Goal: Information Seeking & Learning: Find specific fact

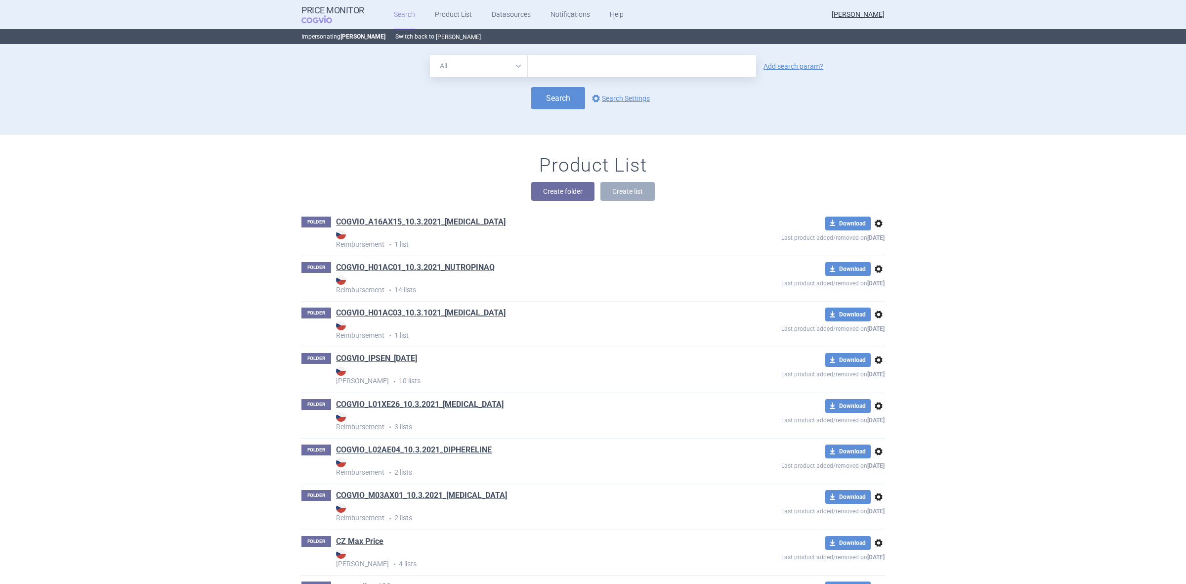
click at [443, 36] on button "[PERSON_NAME]" at bounding box center [458, 37] width 45 height 8
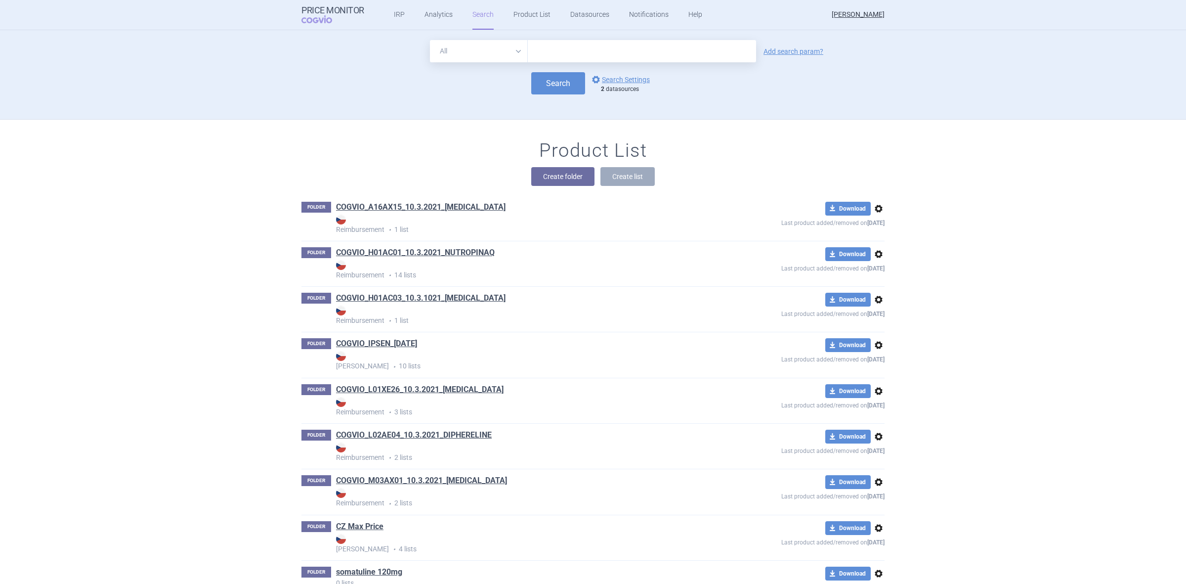
click at [599, 48] on input "text" at bounding box center [642, 51] width 228 height 22
click at [788, 94] on div "All Brand Name ATC Company Active Substance Country Newer than Add search param…" at bounding box center [593, 79] width 623 height 79
click at [638, 74] on link "options Search Settings" at bounding box center [620, 80] width 60 height 12
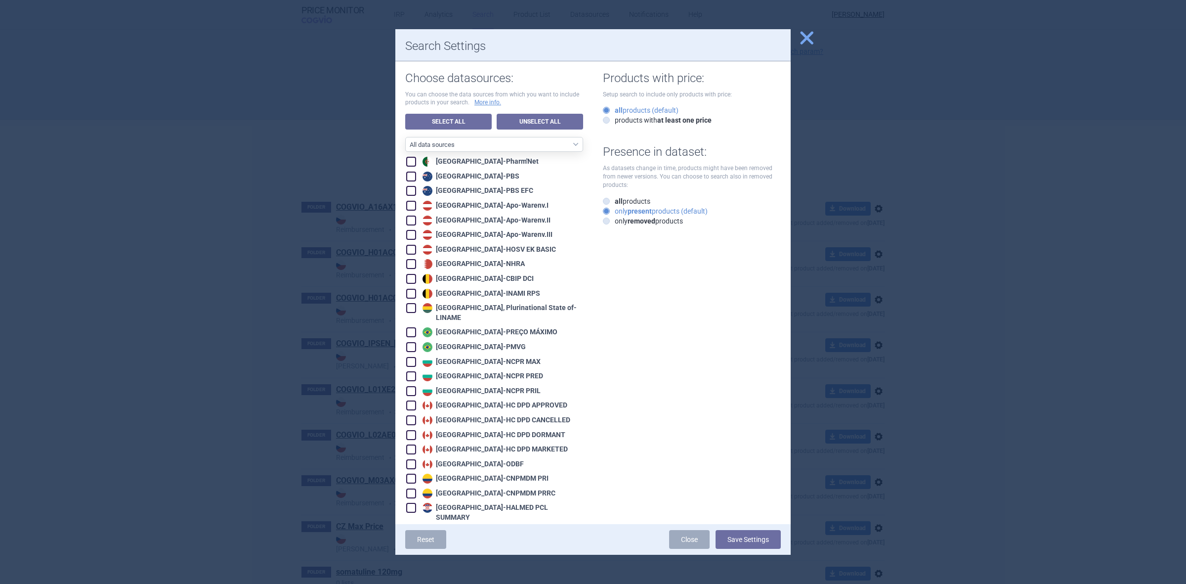
click at [497, 122] on link "Unselect All" at bounding box center [540, 122] width 86 height 16
checkbox input "false"
click at [465, 122] on link "Select All" at bounding box center [448, 122] width 86 height 16
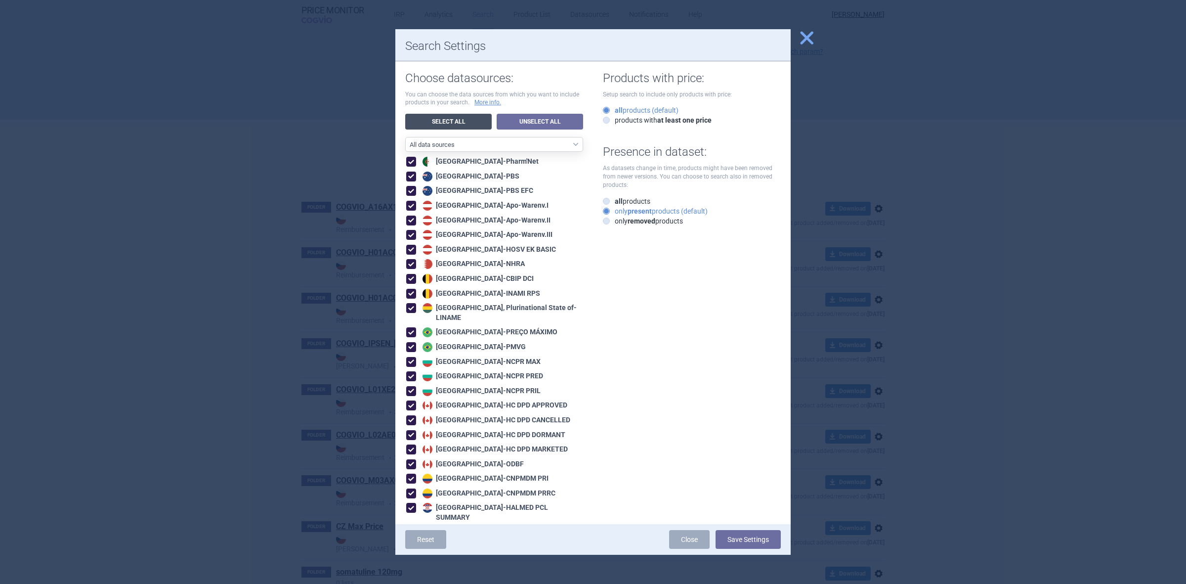
checkbox input "true"
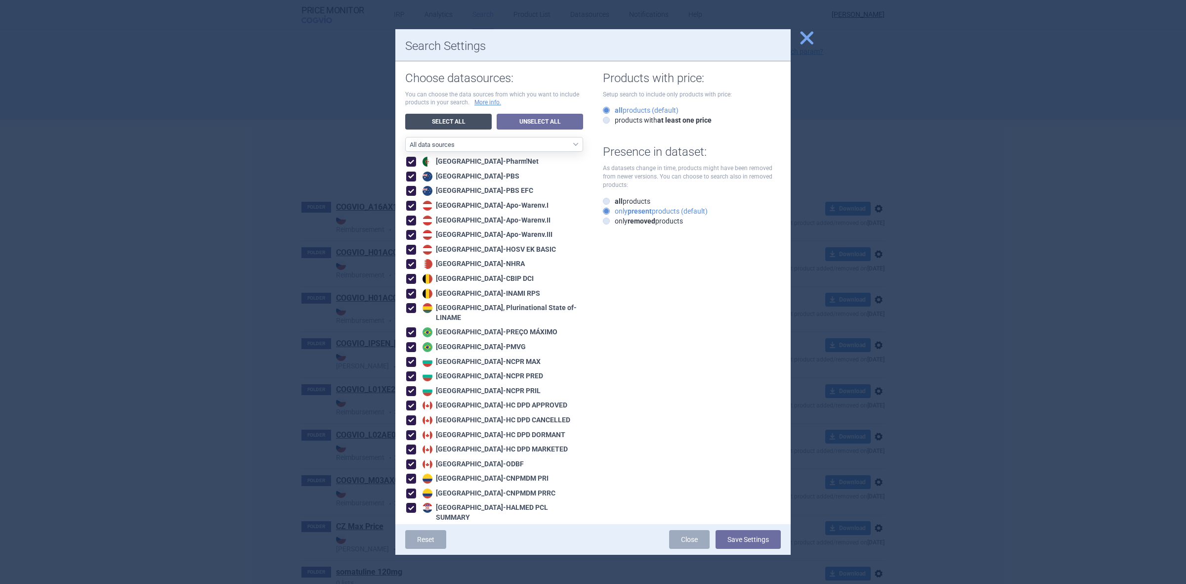
checkbox input "true"
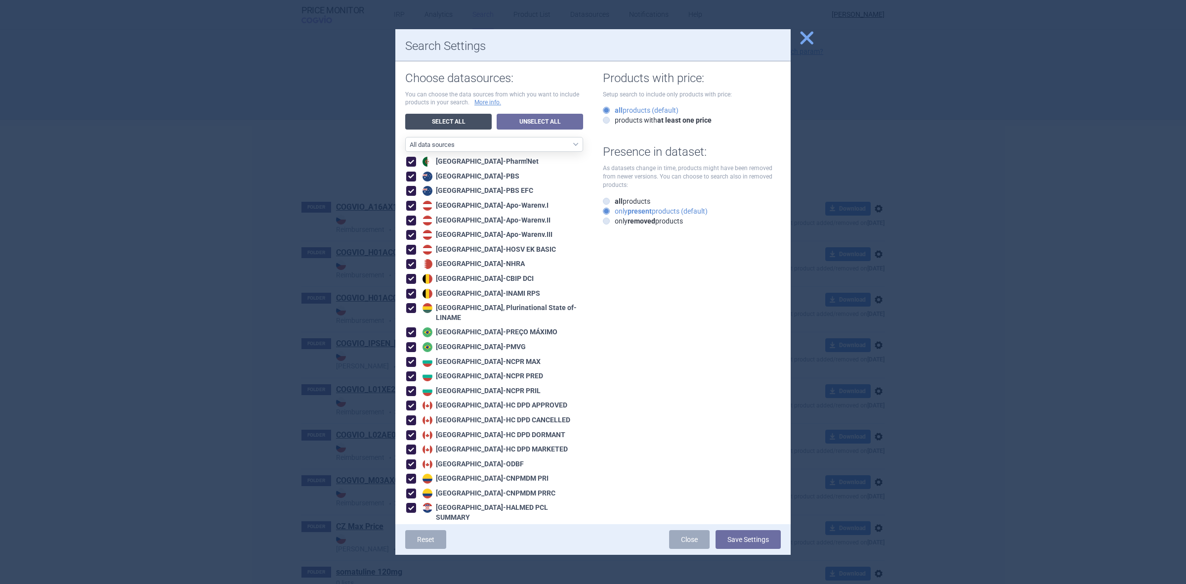
checkbox input "true"
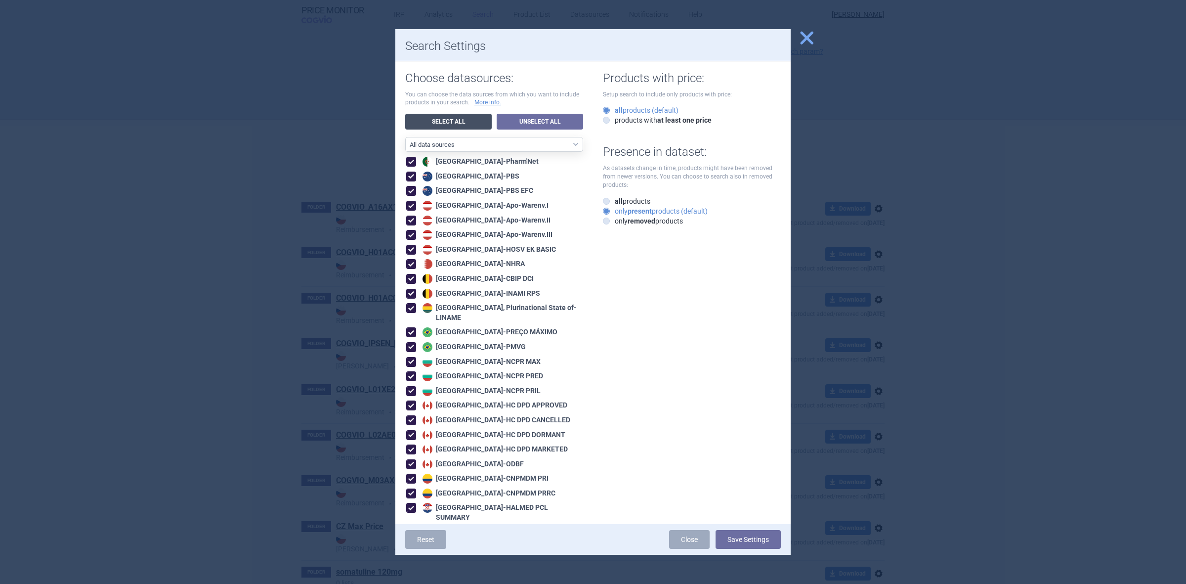
checkbox input "true"
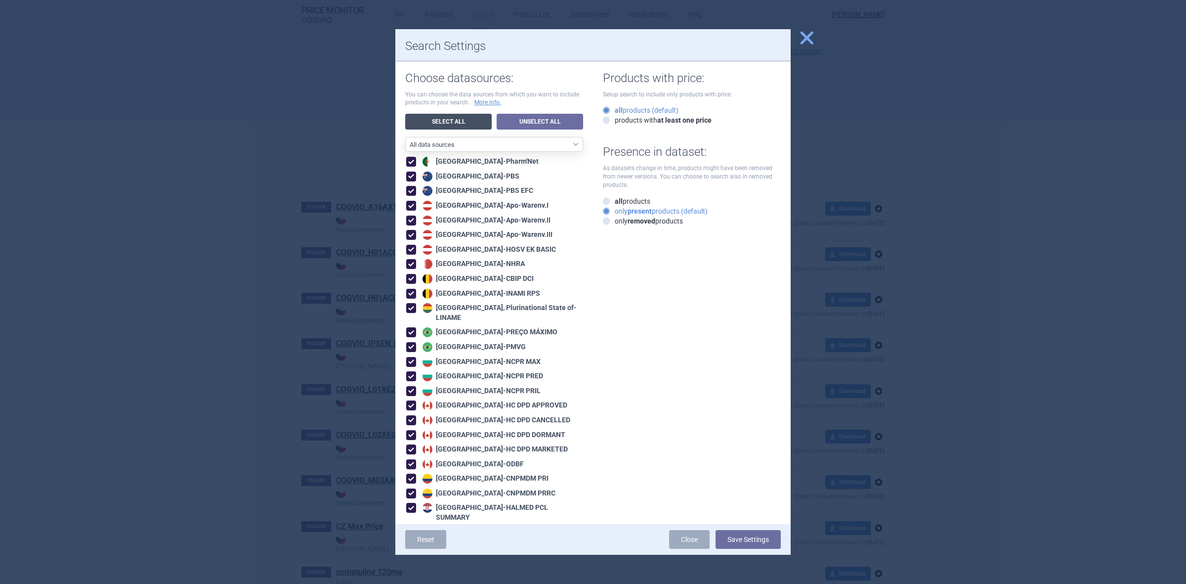
checkbox input "true"
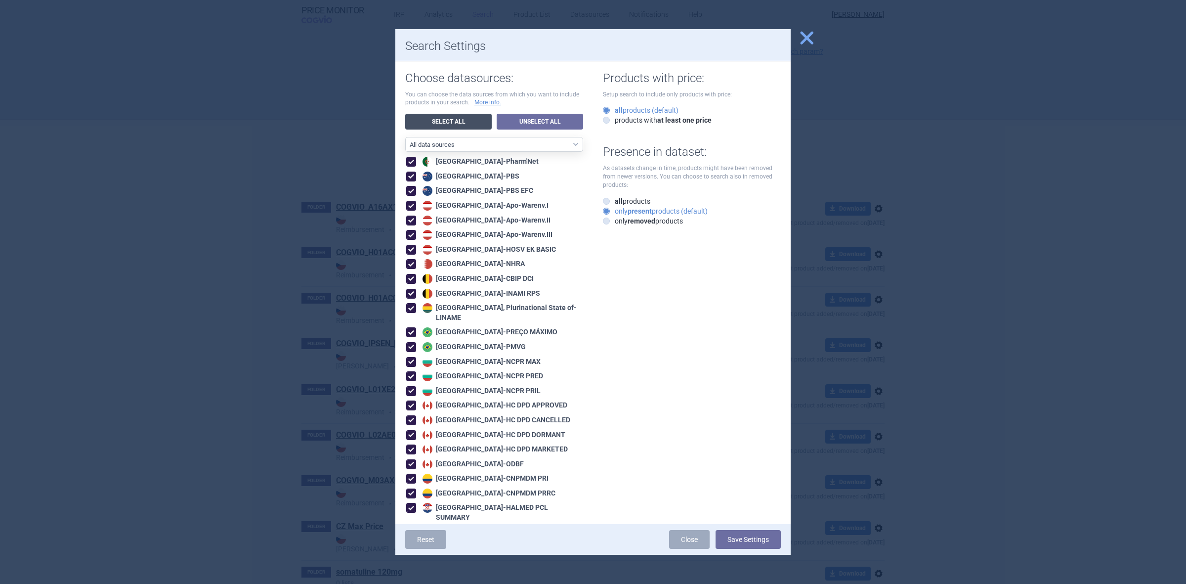
checkbox input "true"
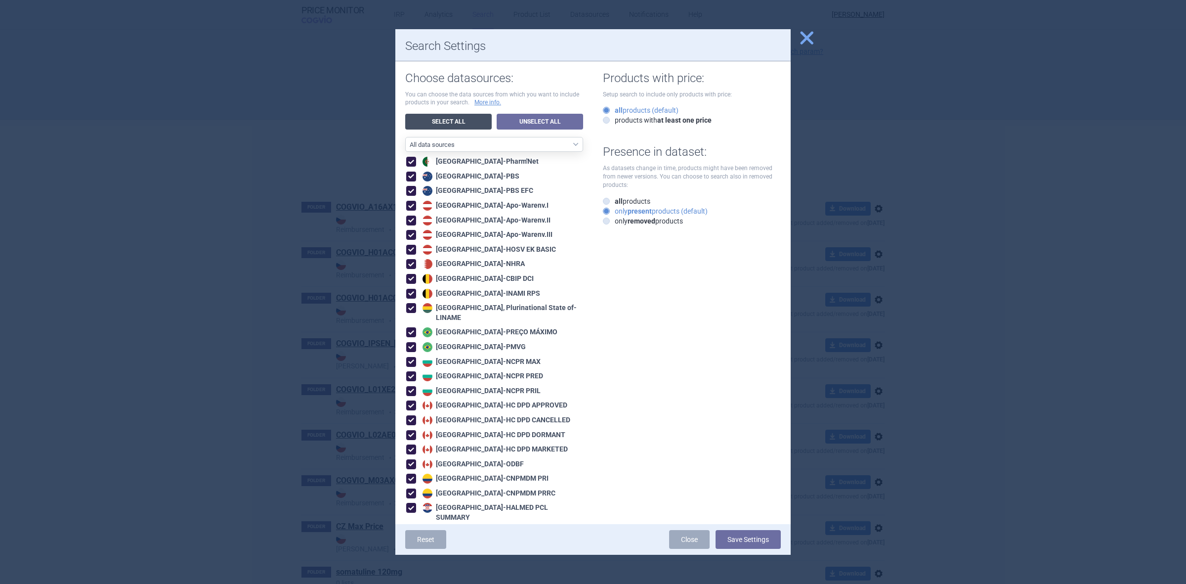
checkbox input "true"
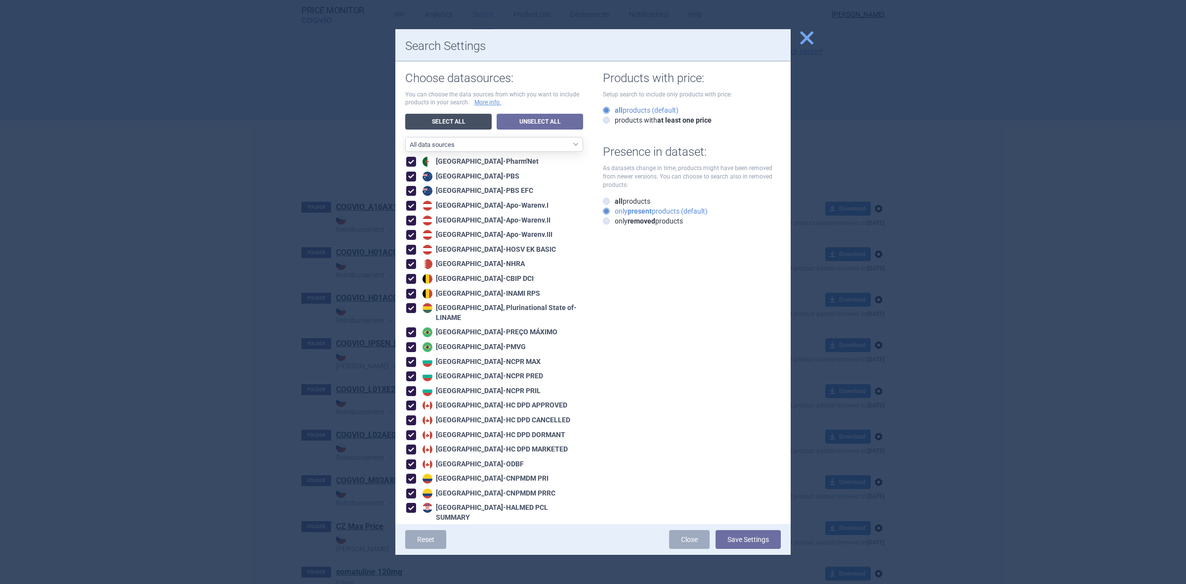
checkbox input "true"
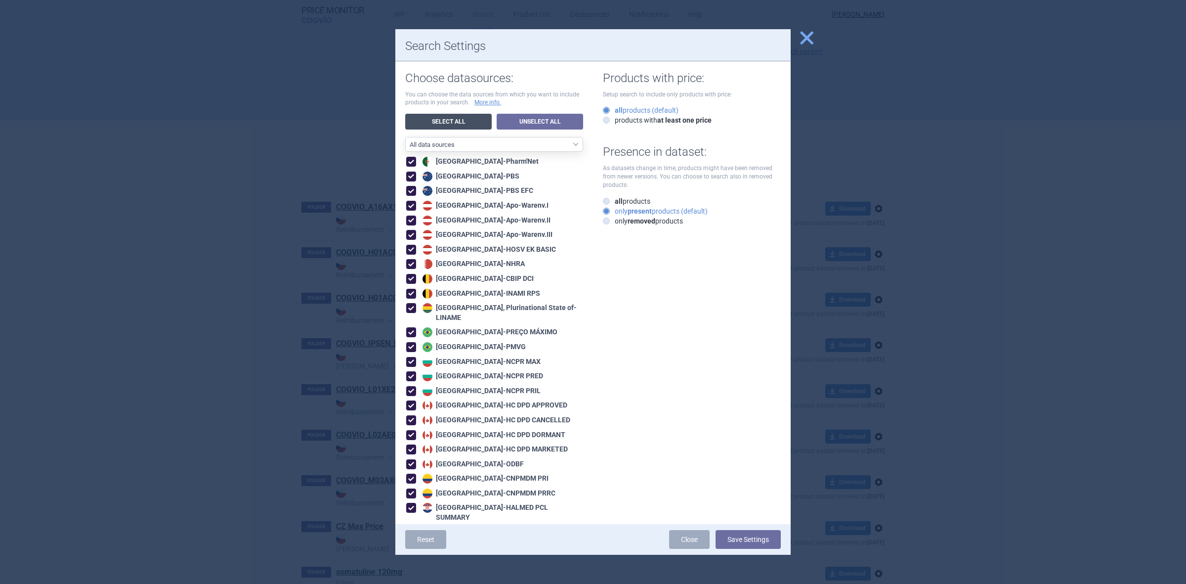
checkbox input "true"
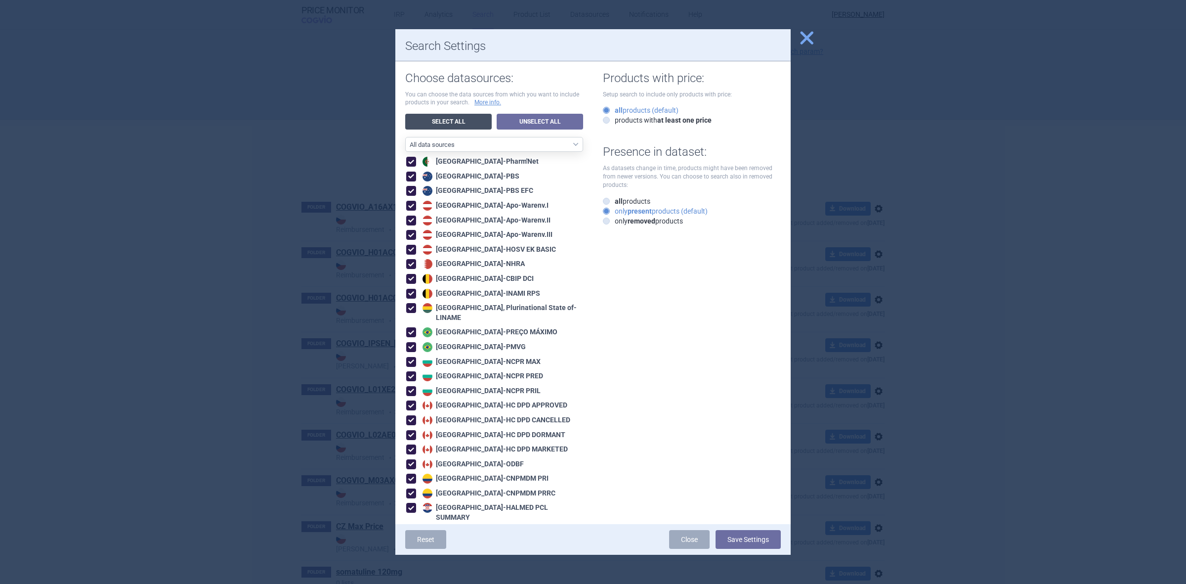
checkbox input "true"
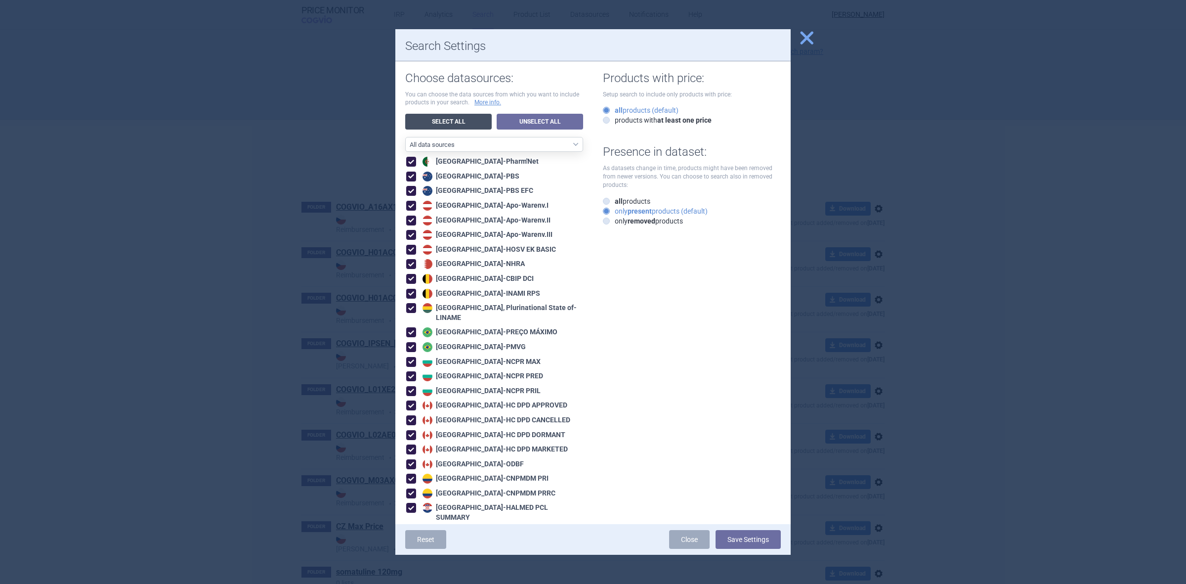
checkbox input "true"
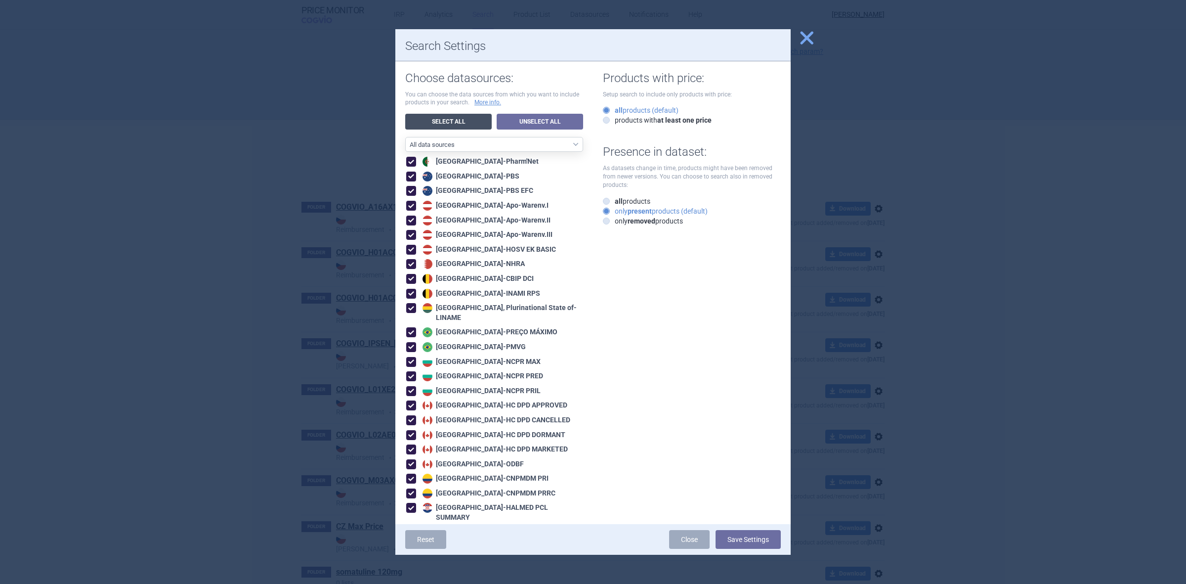
checkbox input "true"
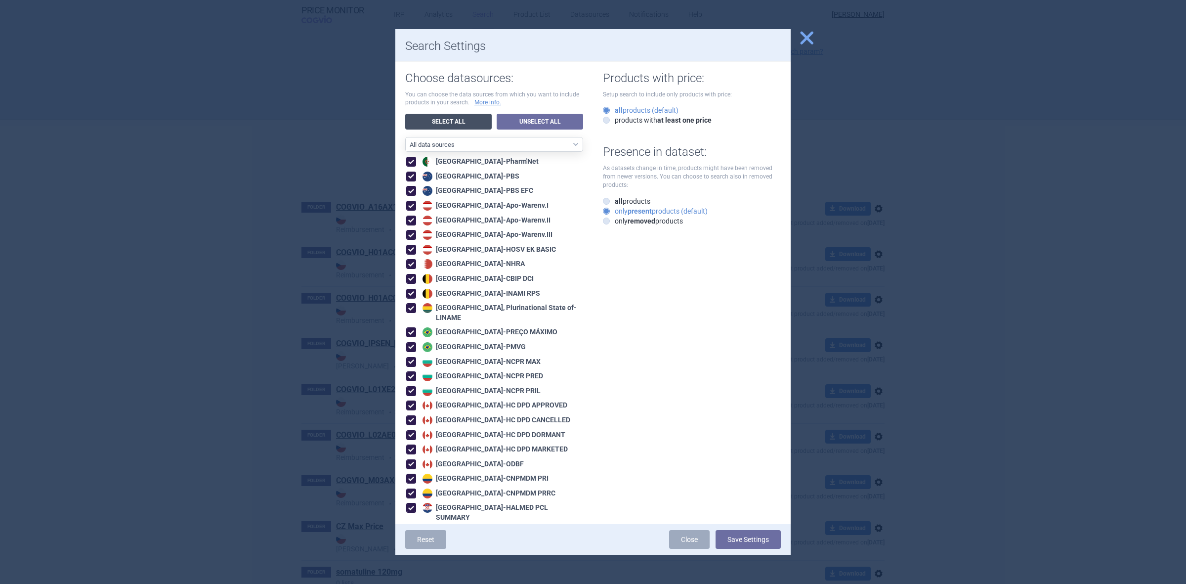
checkbox input "true"
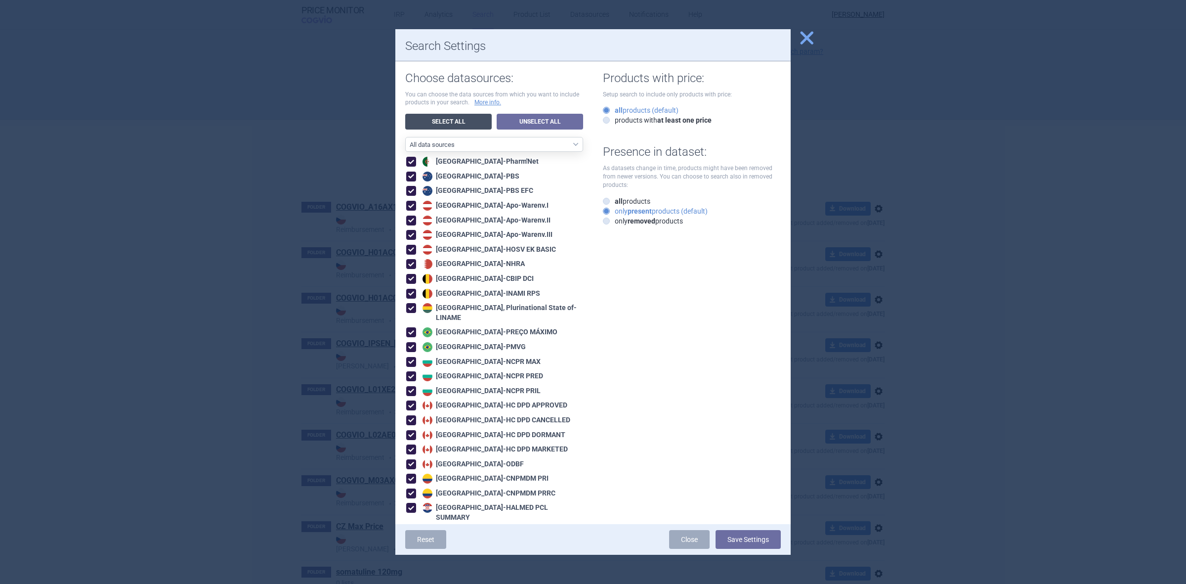
checkbox input "true"
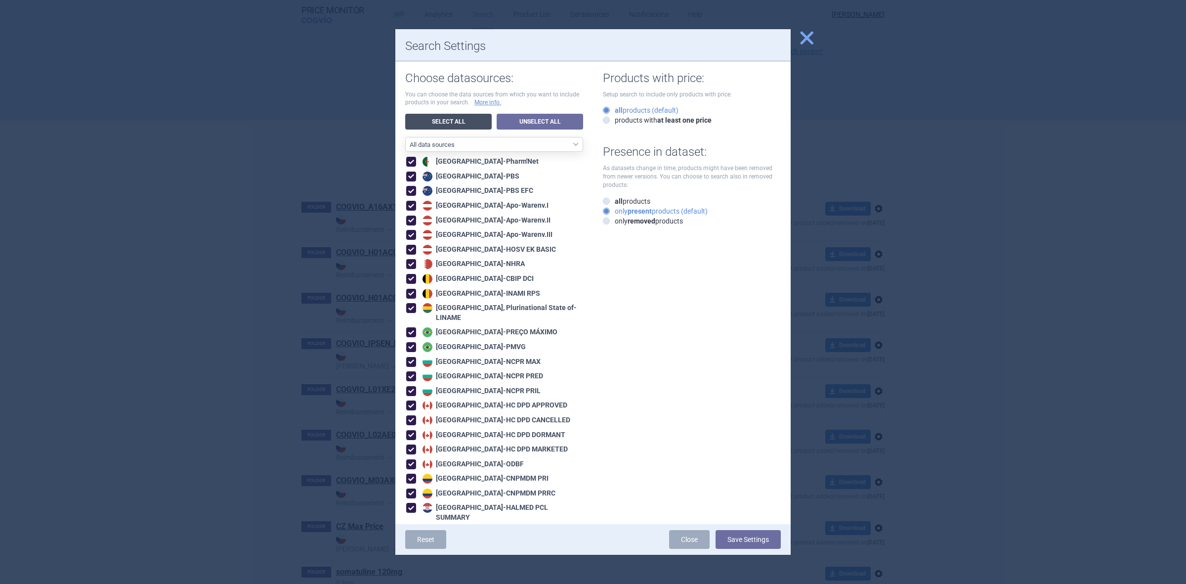
checkbox input "true"
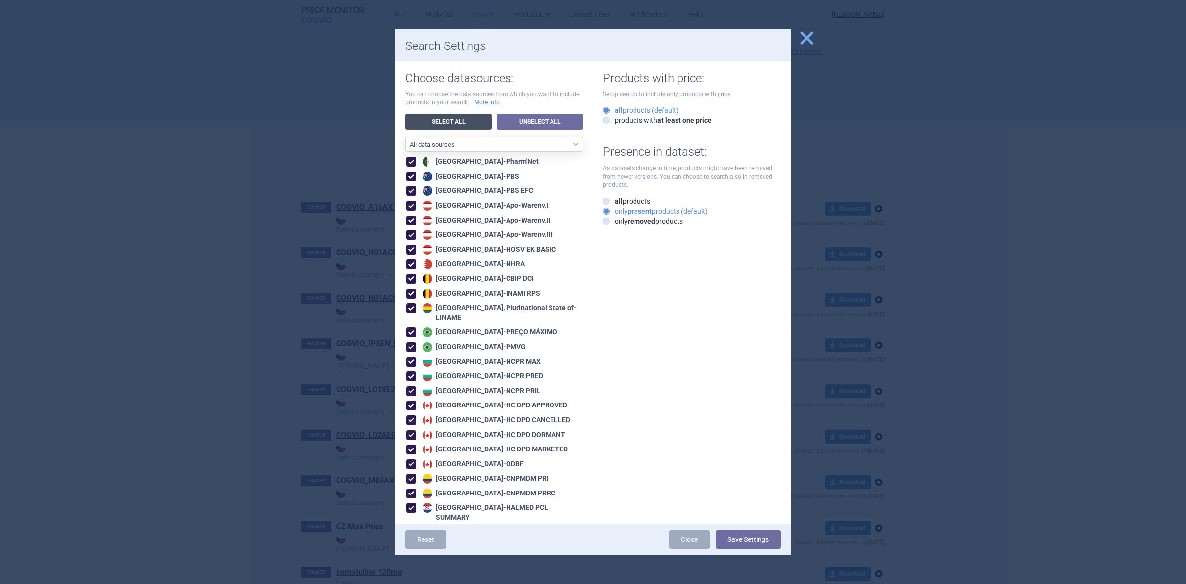
checkbox input "true"
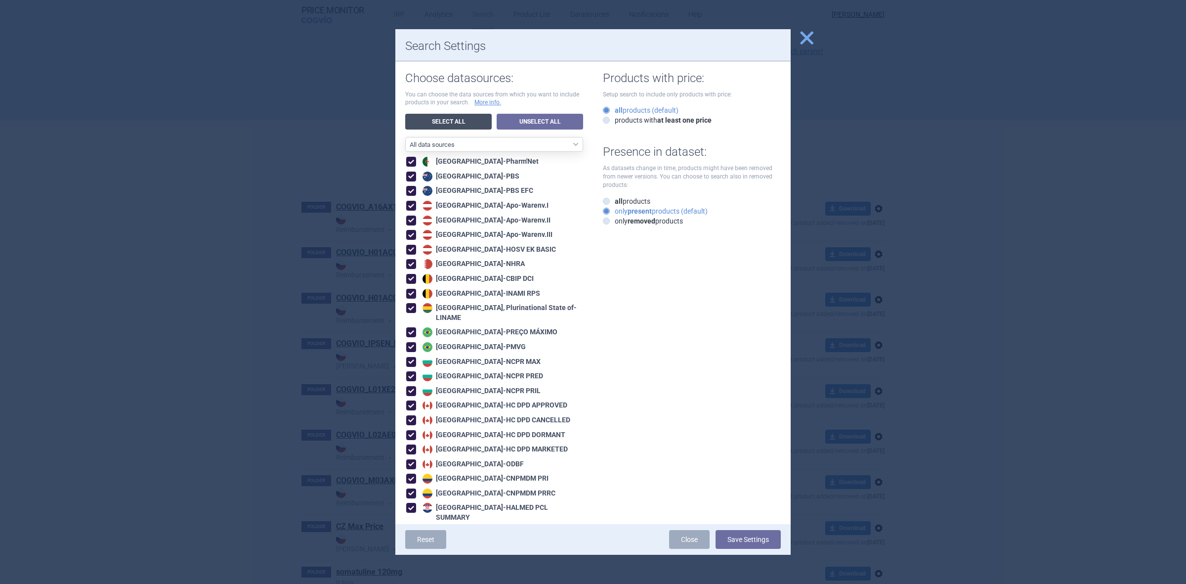
checkbox input "true"
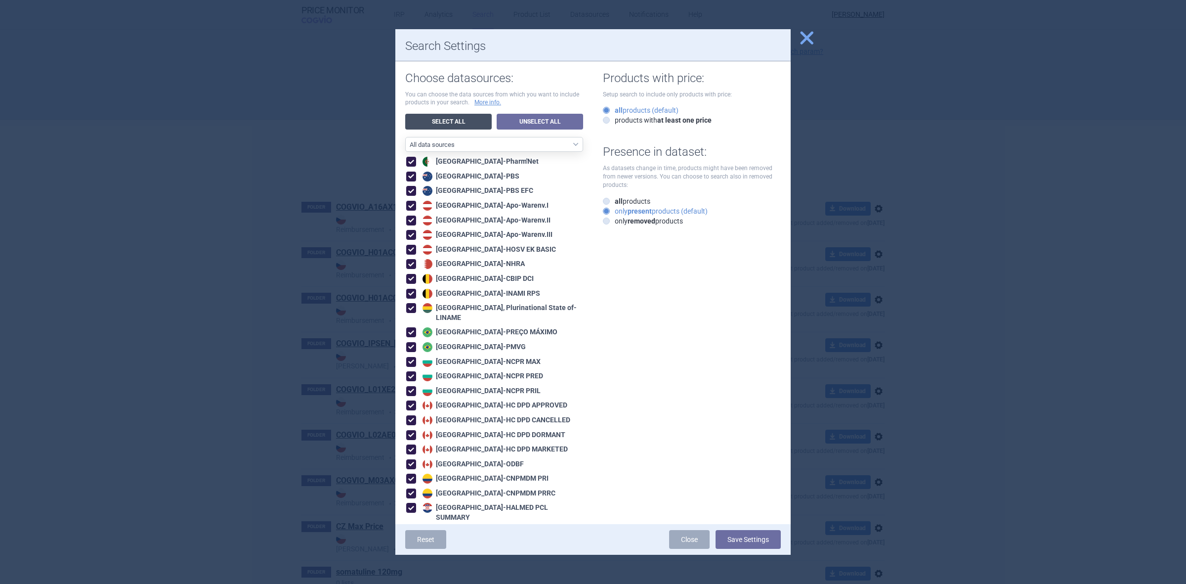
checkbox input "true"
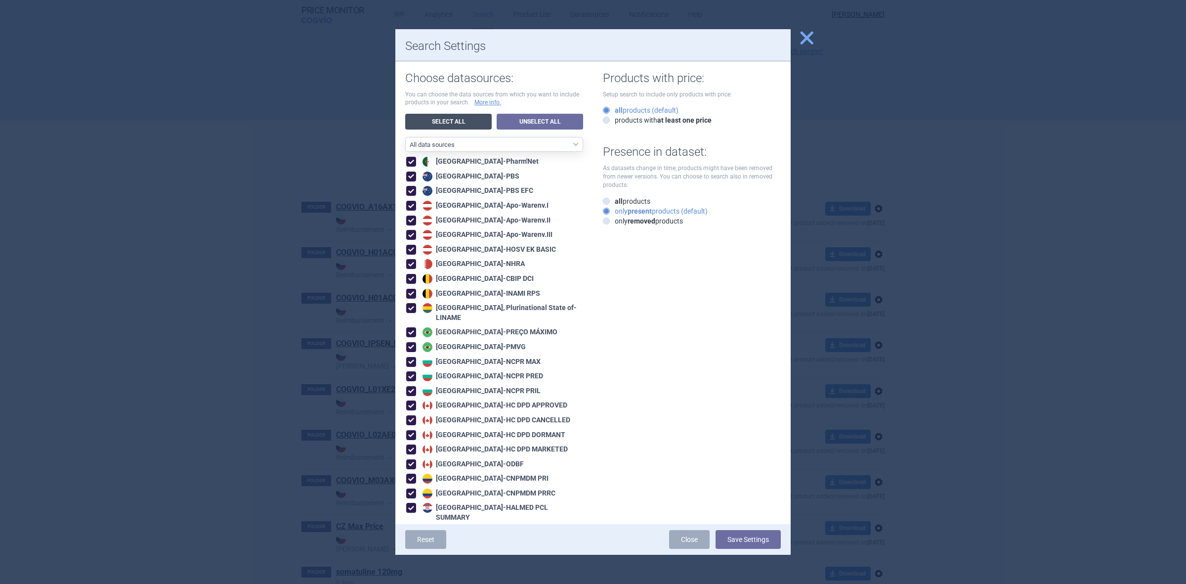
checkbox input "true"
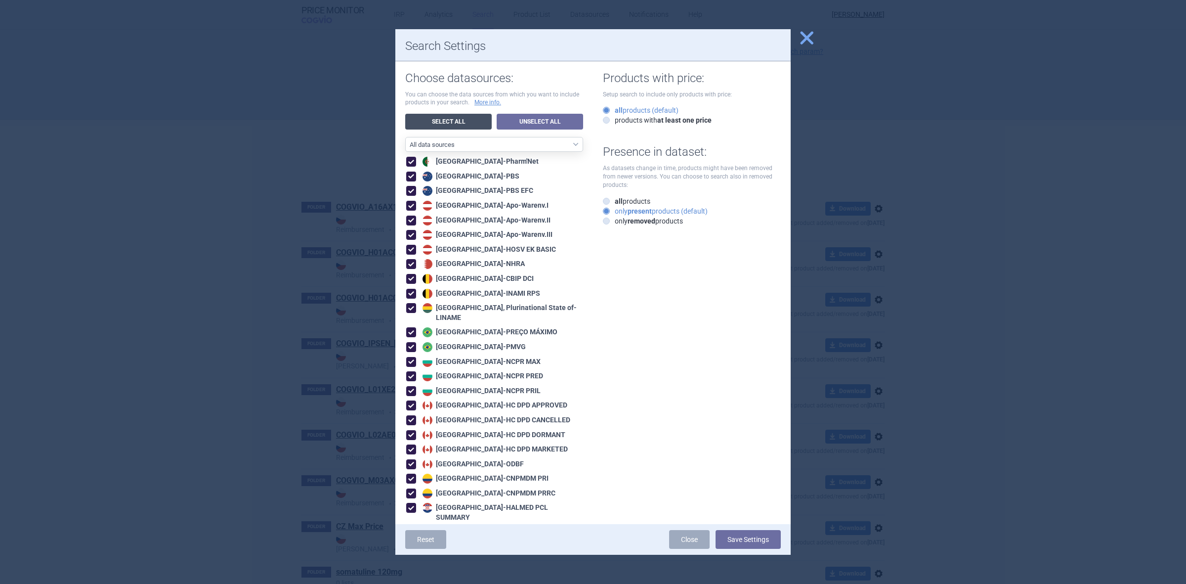
checkbox input "true"
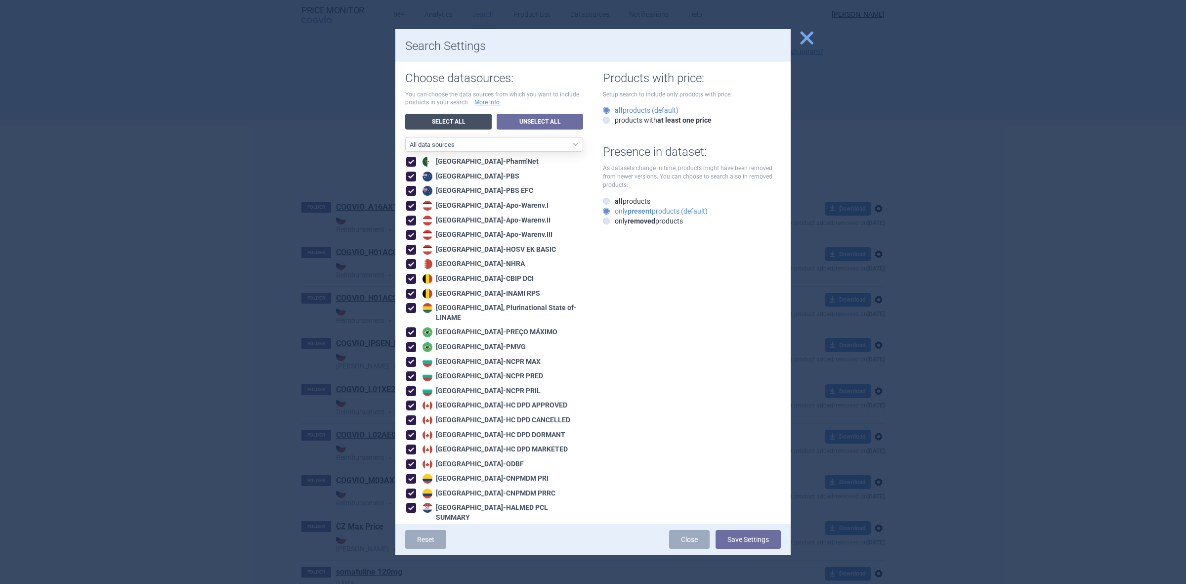
checkbox input "true"
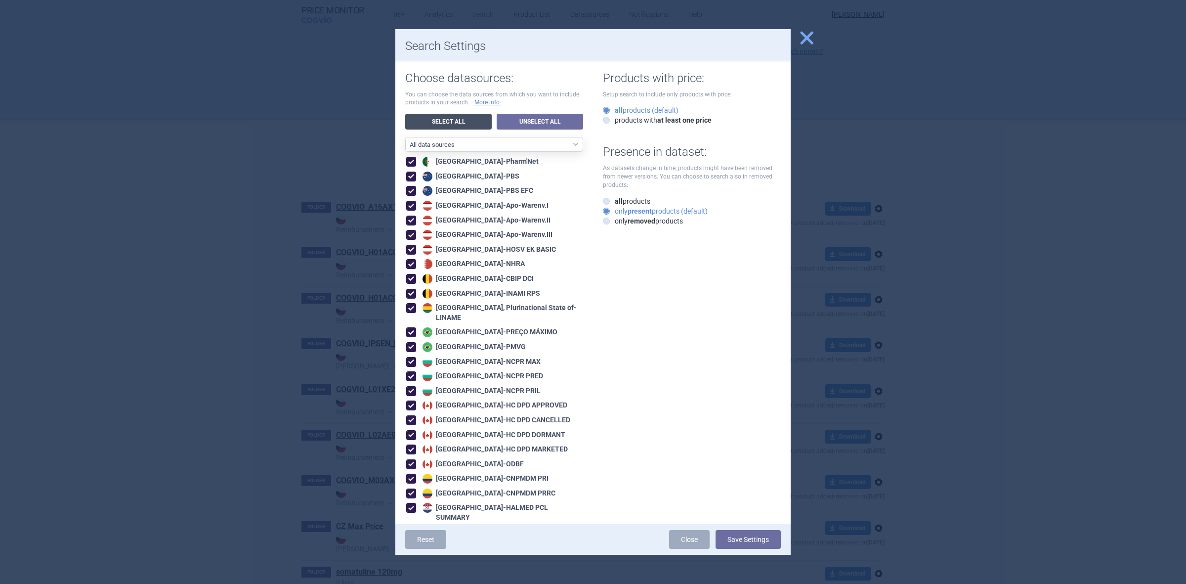
checkbox input "true"
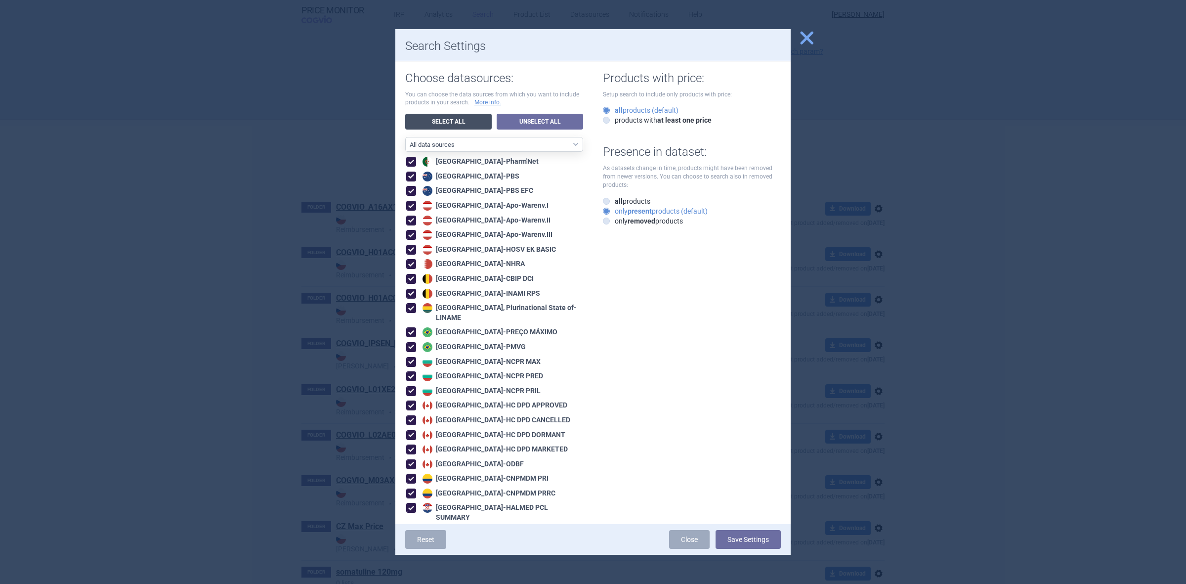
checkbox input "true"
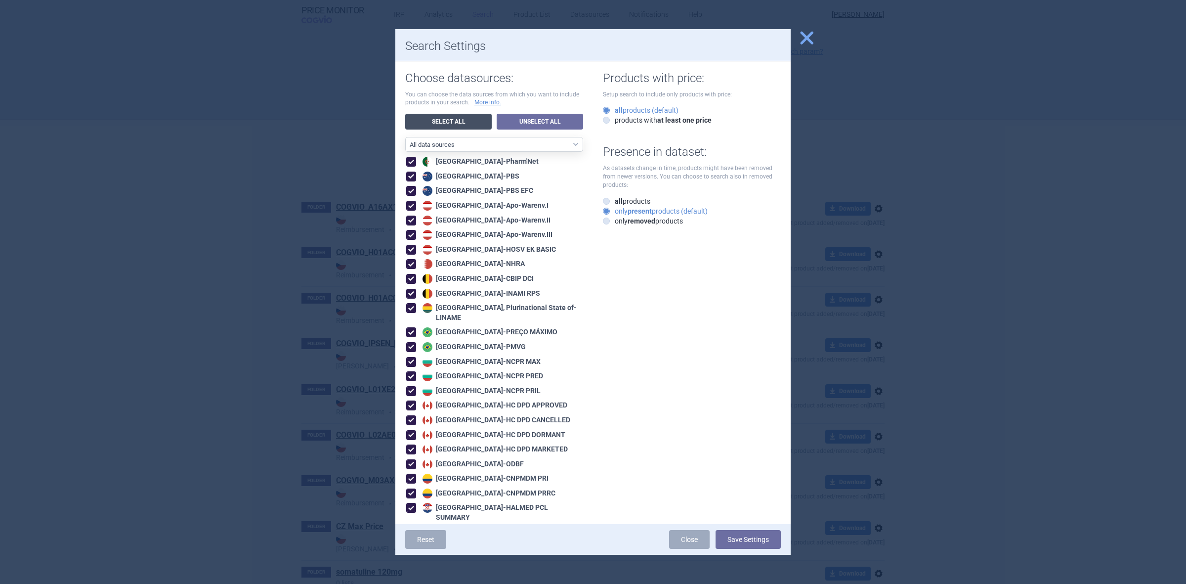
checkbox input "true"
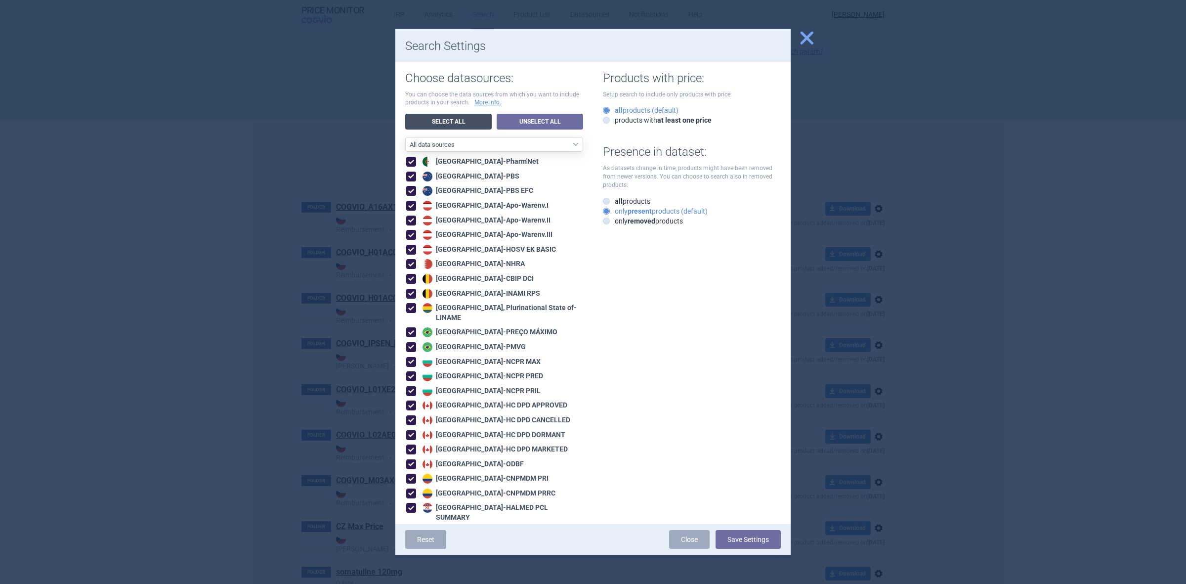
checkbox input "true"
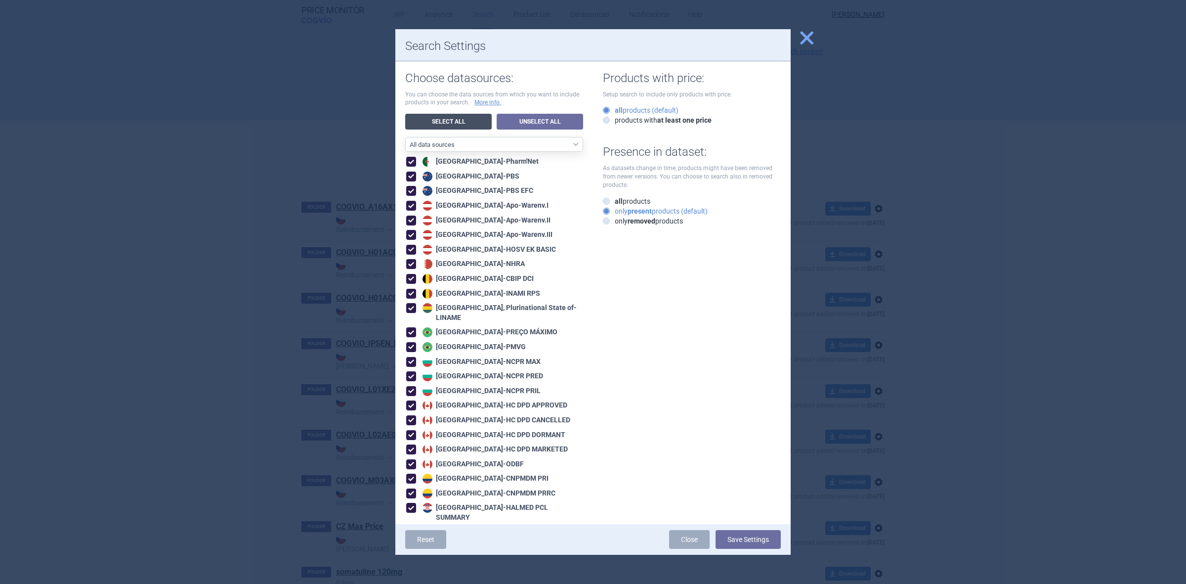
checkbox input "true"
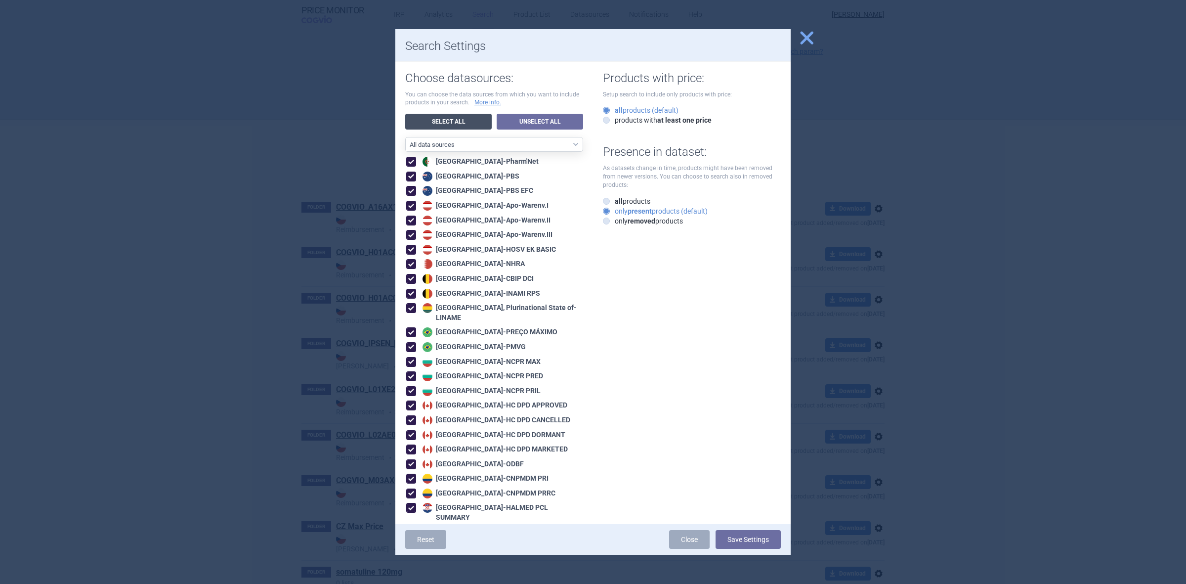
checkbox input "true"
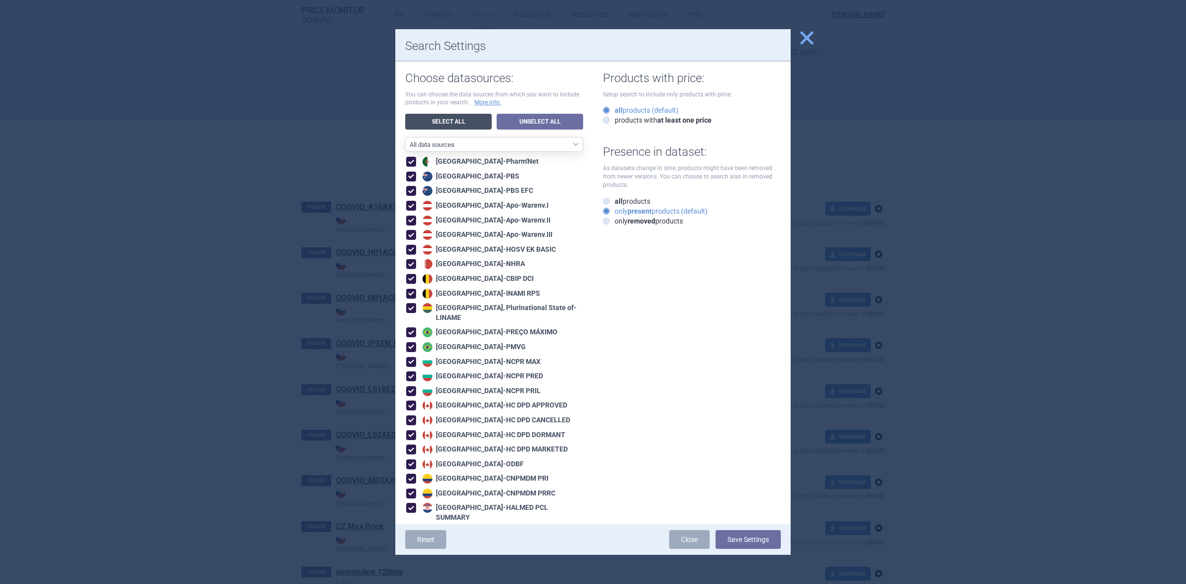
checkbox input "true"
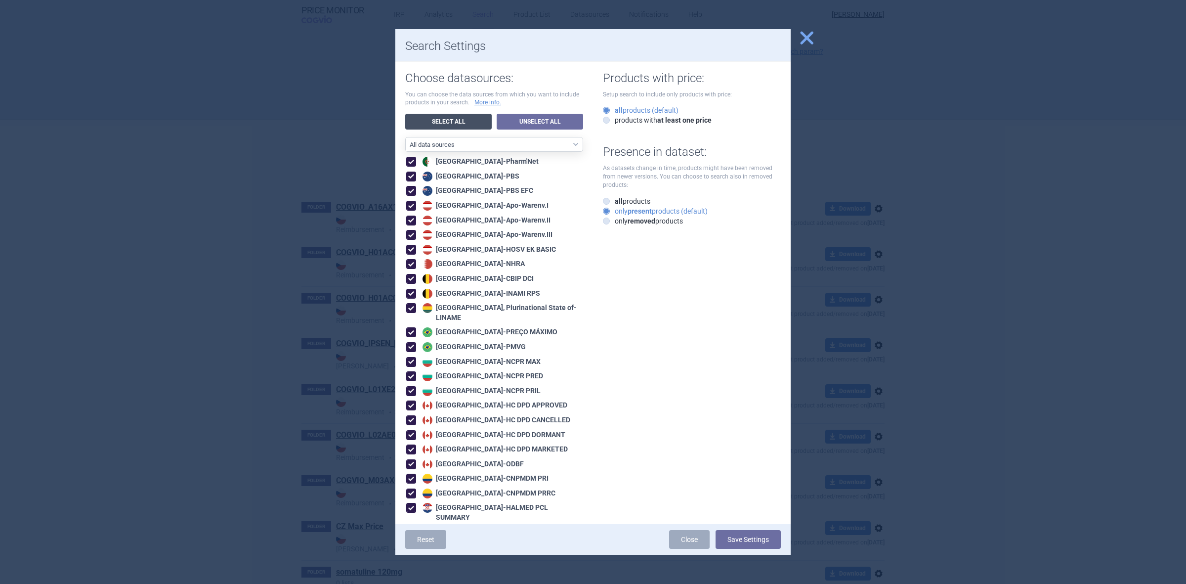
checkbox input "true"
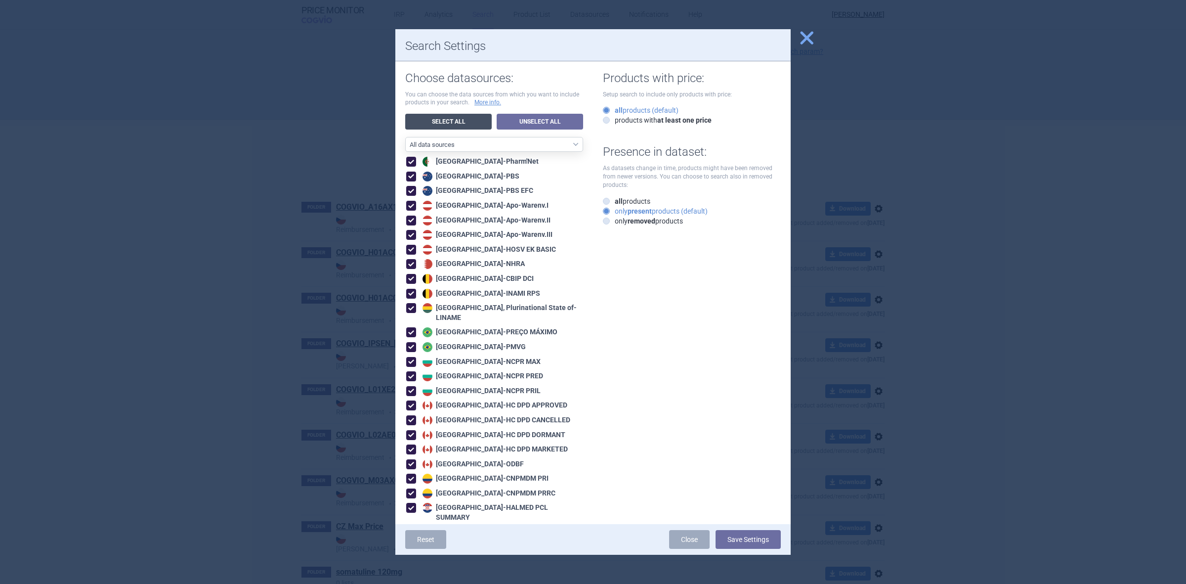
checkbox input "true"
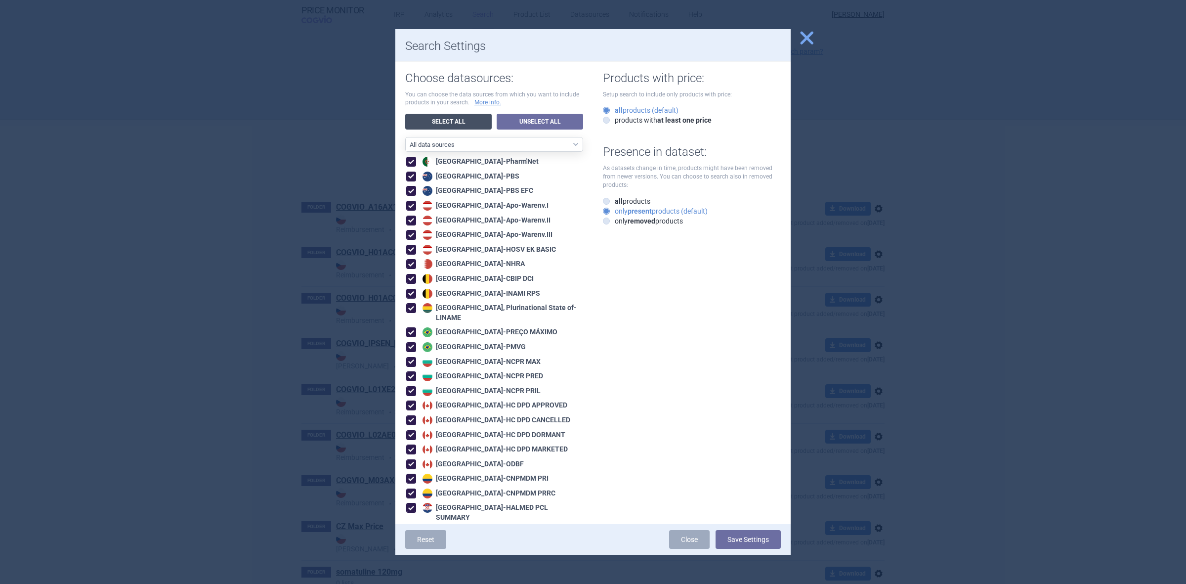
checkbox input "true"
drag, startPoint x: 732, startPoint y: 538, endPoint x: 734, endPoint y: 532, distance: 5.6
click at [735, 539] on button "Save Settings" at bounding box center [748, 539] width 65 height 19
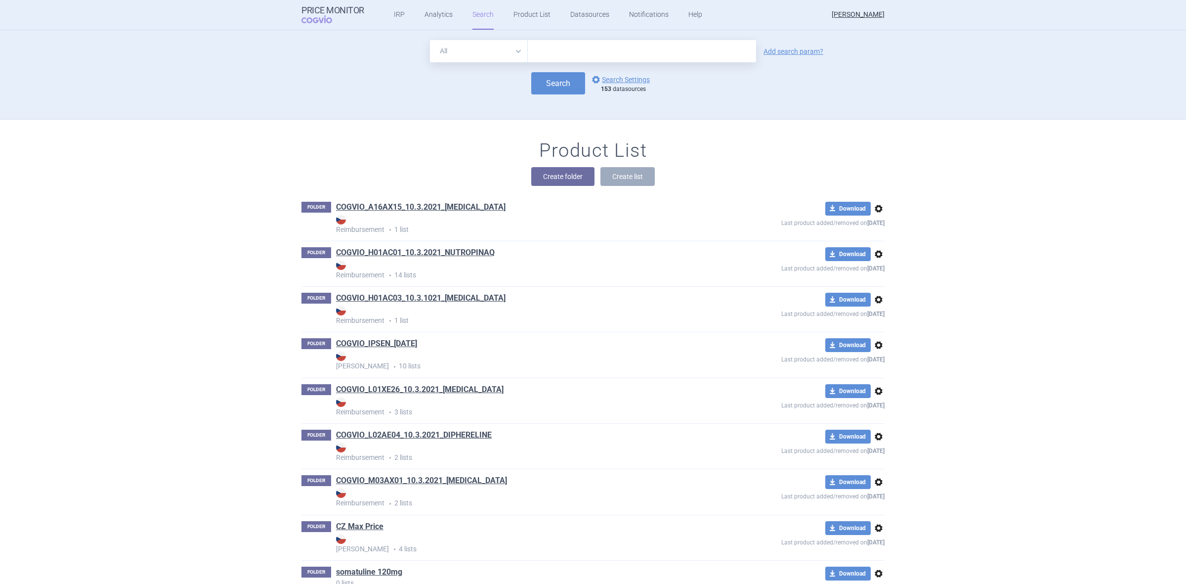
click at [604, 72] on div "Search options Search Settings 153 datasources" at bounding box center [592, 83] width 583 height 22
click at [604, 80] on link "options Search Settings" at bounding box center [620, 80] width 60 height 12
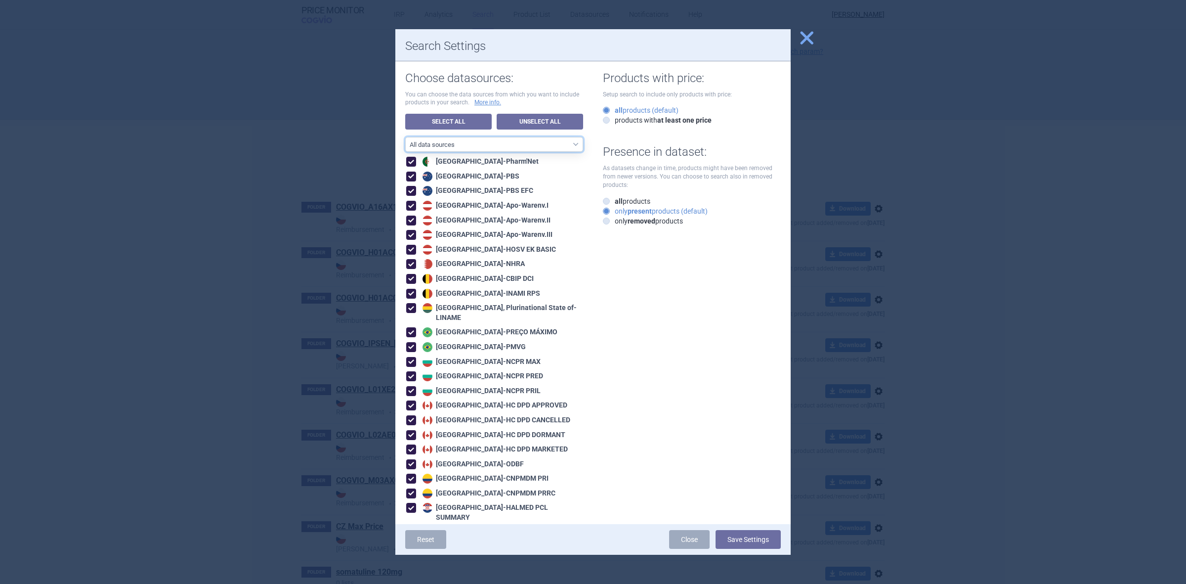
click at [473, 146] on select "All data sources CZ reference sources - Reimbursement SK reference sources - Of…" at bounding box center [494, 144] width 178 height 15
select select "d741af05-291f-48c3-a671-220b2a874d8d"
click at [405, 137] on select "All data sources CZ reference sources - Reimbursement SK reference sources - Of…" at bounding box center [494, 144] width 178 height 15
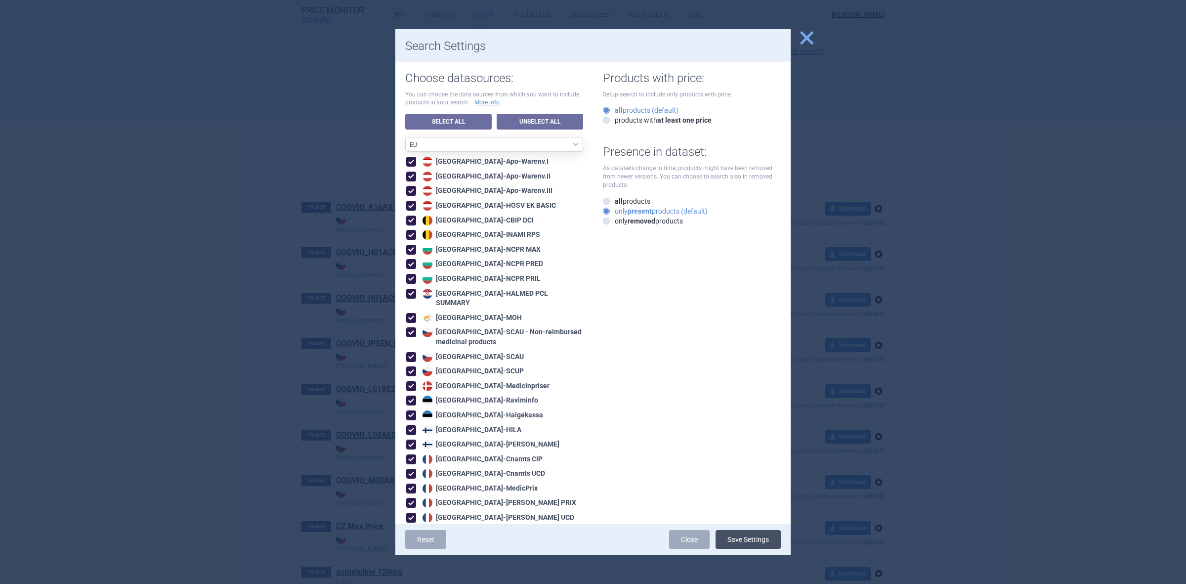
click at [733, 534] on button "Save Settings" at bounding box center [748, 539] width 65 height 19
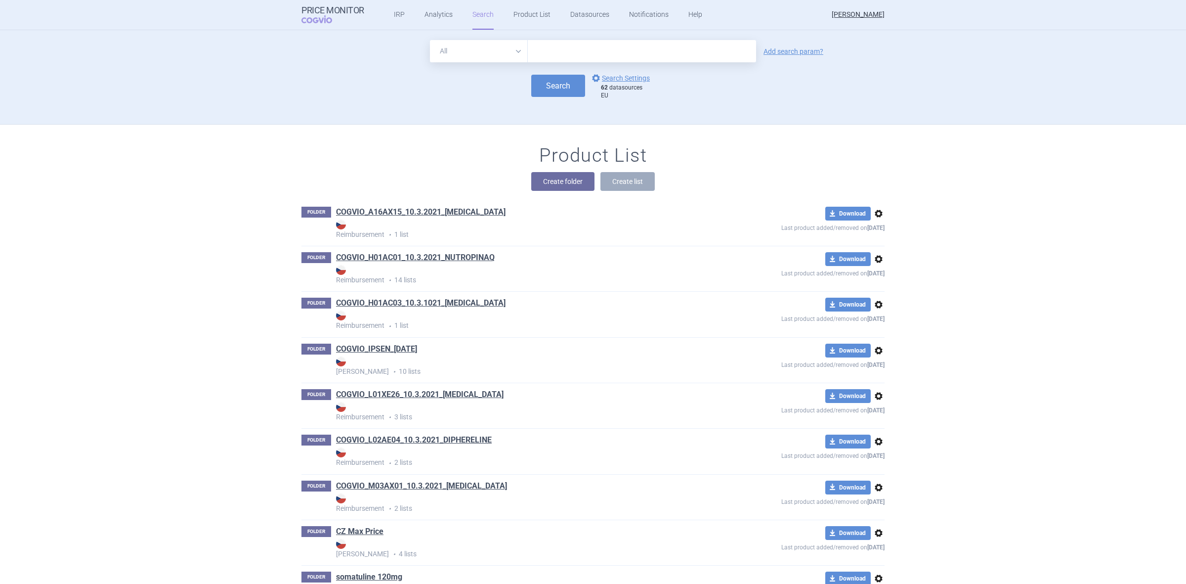
click at [572, 46] on input "text" at bounding box center [642, 51] width 228 height 22
type input "Alvuoct"
click button "Search" at bounding box center [558, 86] width 54 height 22
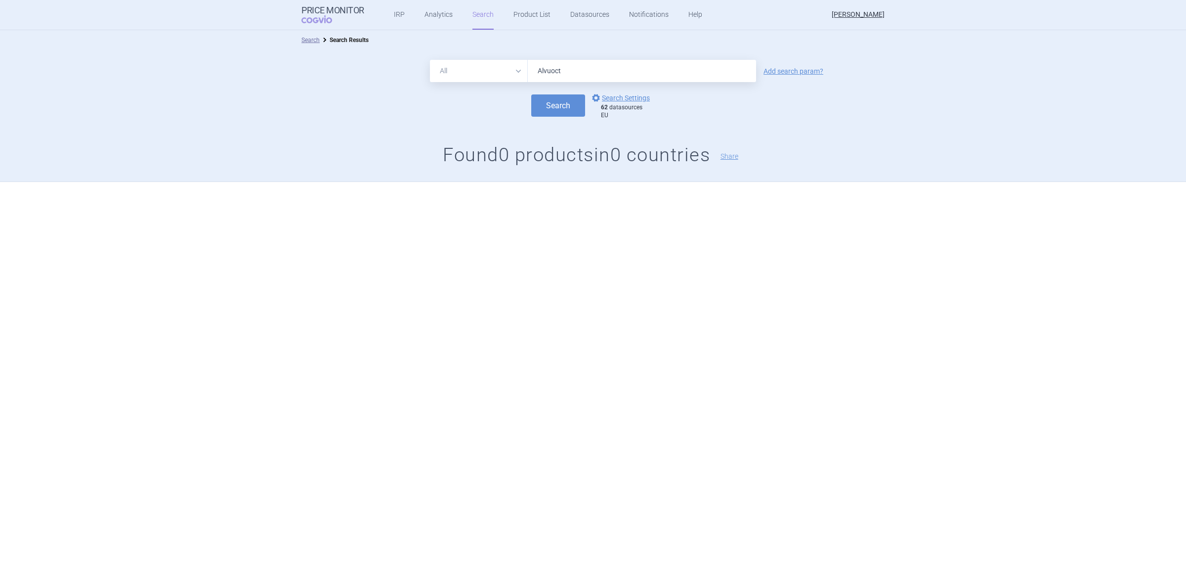
click at [584, 61] on input "Alvuoct" at bounding box center [642, 71] width 228 height 22
drag, startPoint x: 564, startPoint y: 68, endPoint x: 521, endPoint y: 74, distance: 43.4
click at [521, 74] on div "All Brand Name ATC Company Active Substance Country Newer than Alvuoct" at bounding box center [593, 71] width 326 height 22
type input "altuvoct"
click at [531, 94] on button "Search" at bounding box center [558, 105] width 54 height 22
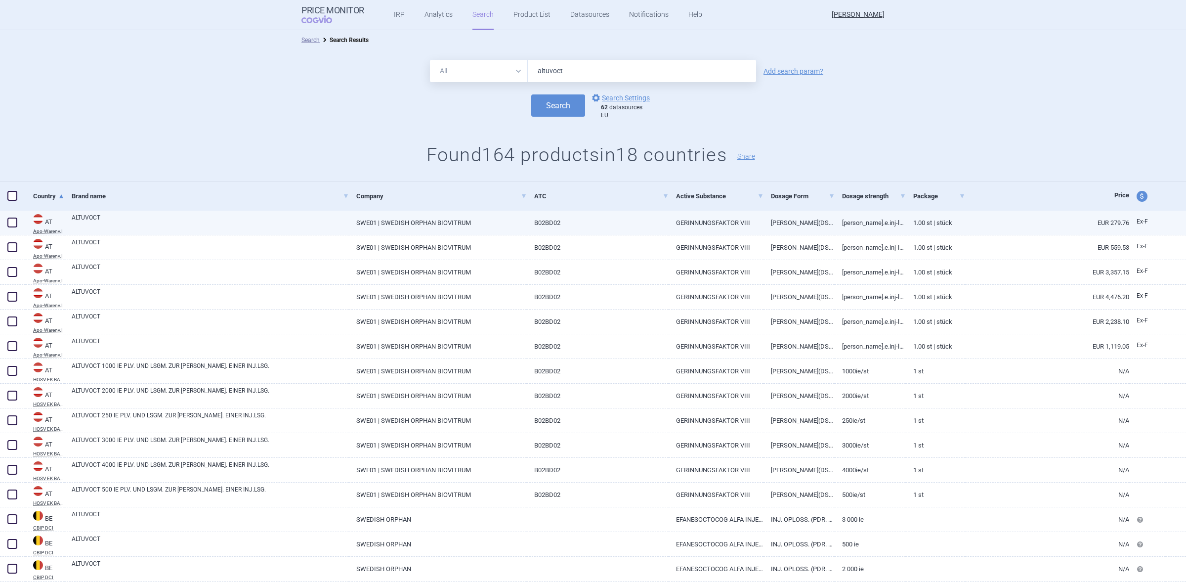
click at [516, 218] on link "SWE01 | SWEDISH ORPHAN BIOVITRUM" at bounding box center [438, 223] width 178 height 24
select select "EUR"
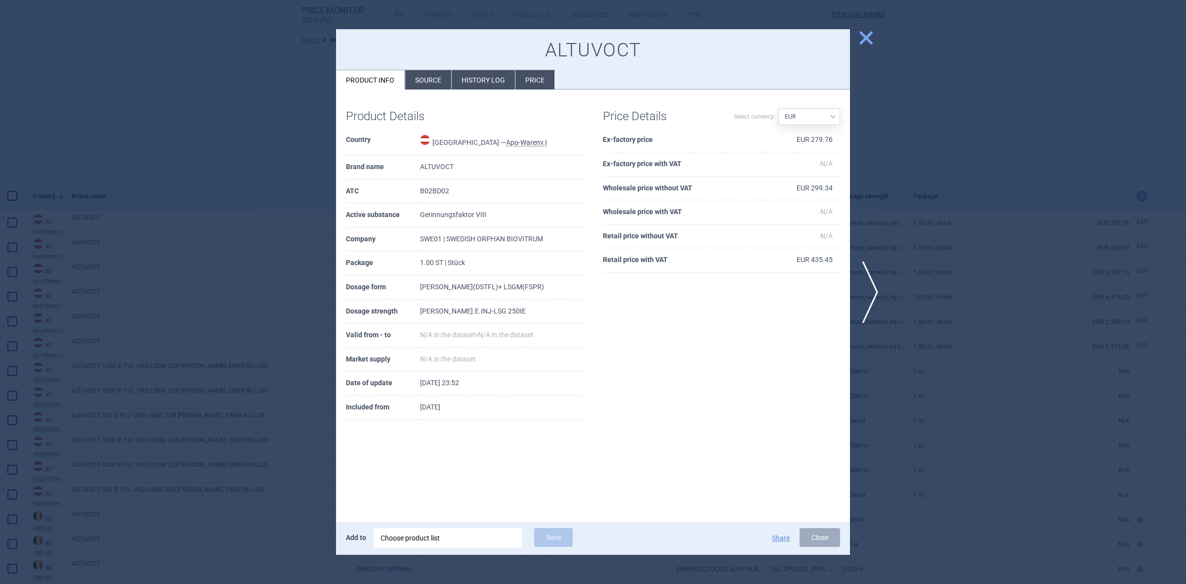
click at [469, 76] on li "History log" at bounding box center [483, 79] width 63 height 19
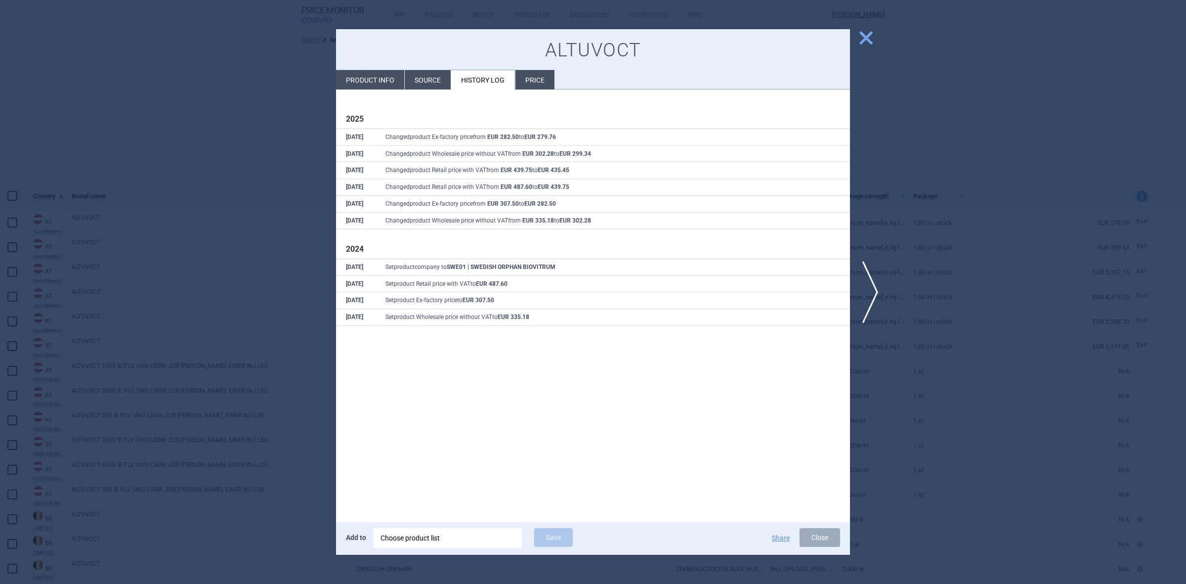
click at [424, 71] on li "Source" at bounding box center [428, 79] width 46 height 19
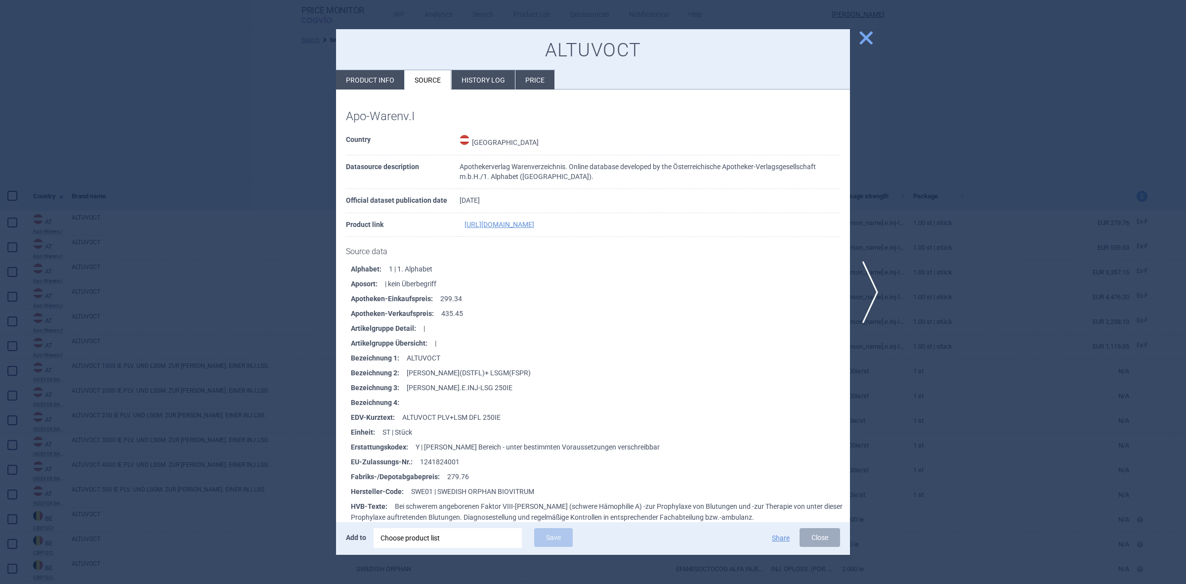
click at [382, 72] on li "Product info" at bounding box center [370, 79] width 68 height 19
select select "EUR"
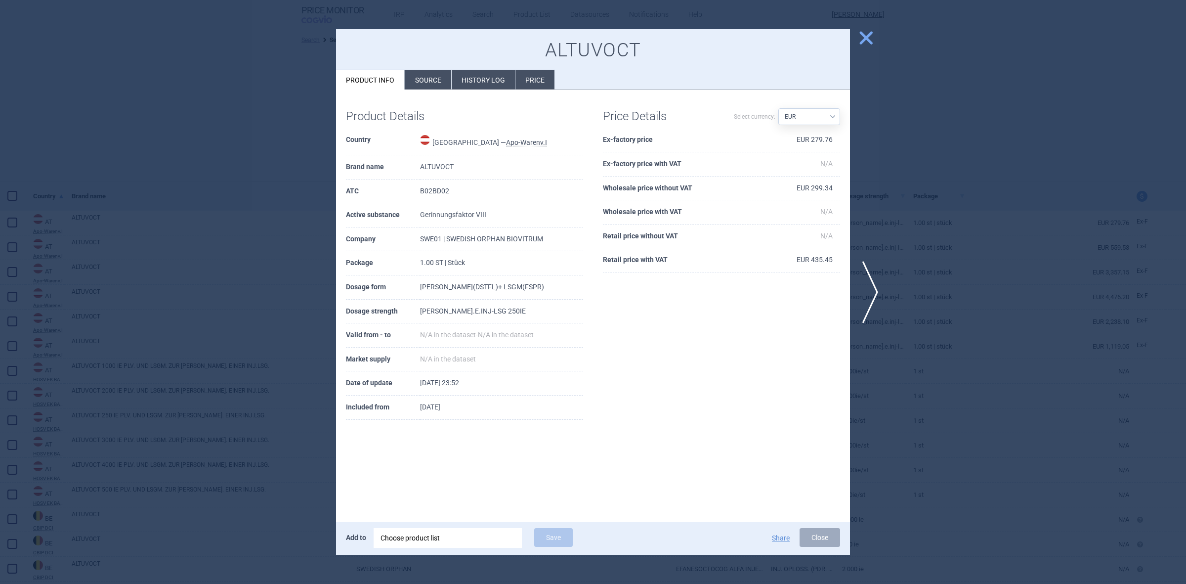
click at [424, 72] on li "Source" at bounding box center [428, 79] width 46 height 19
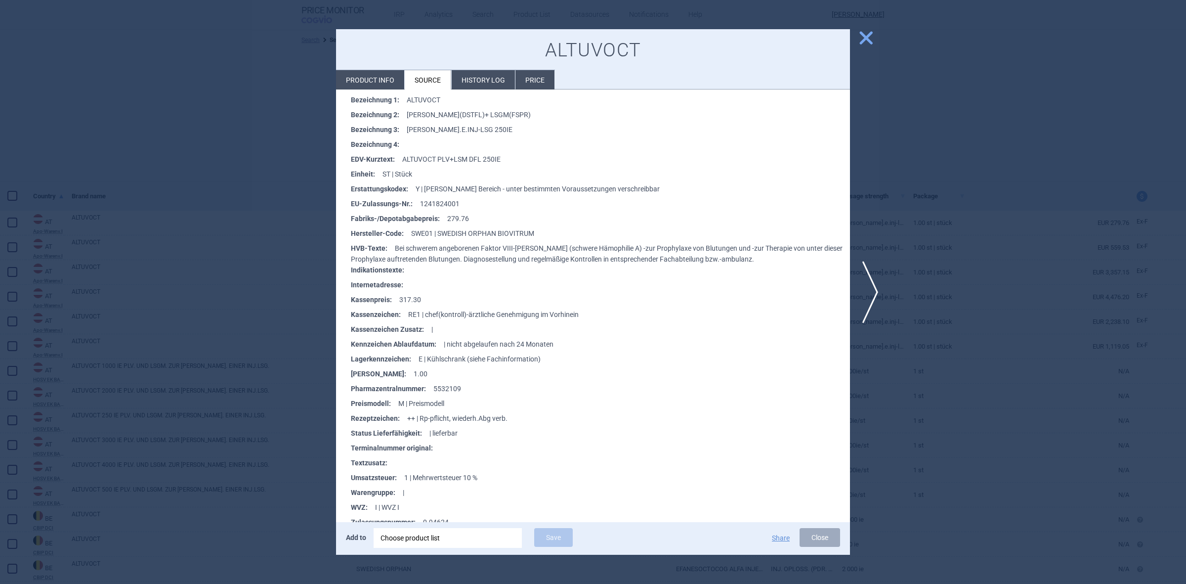
scroll to position [432, 0]
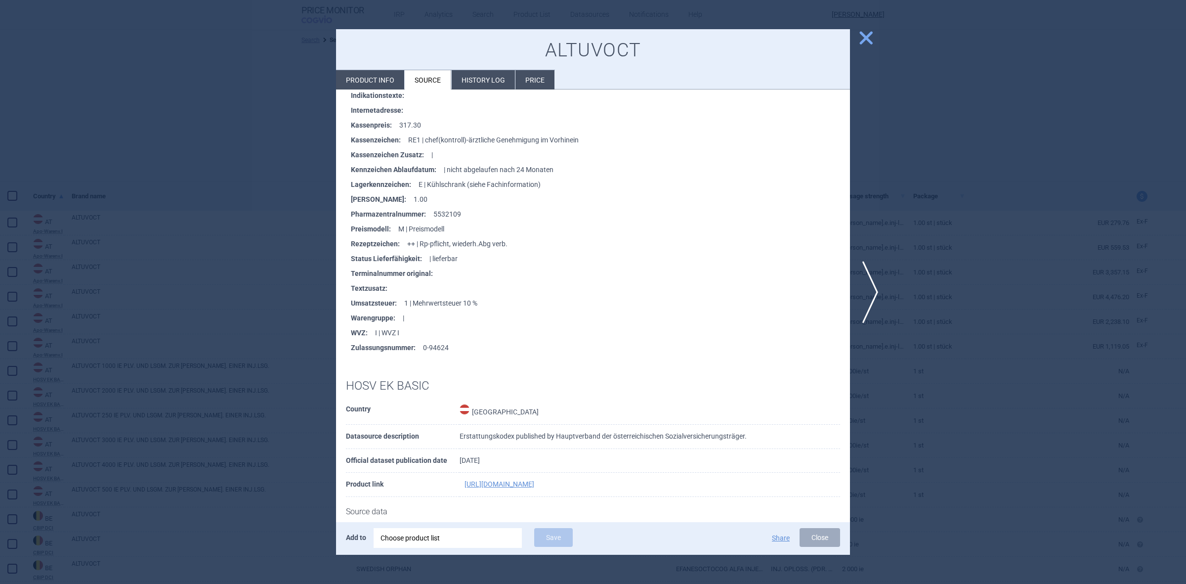
click at [982, 213] on div at bounding box center [593, 292] width 1186 height 584
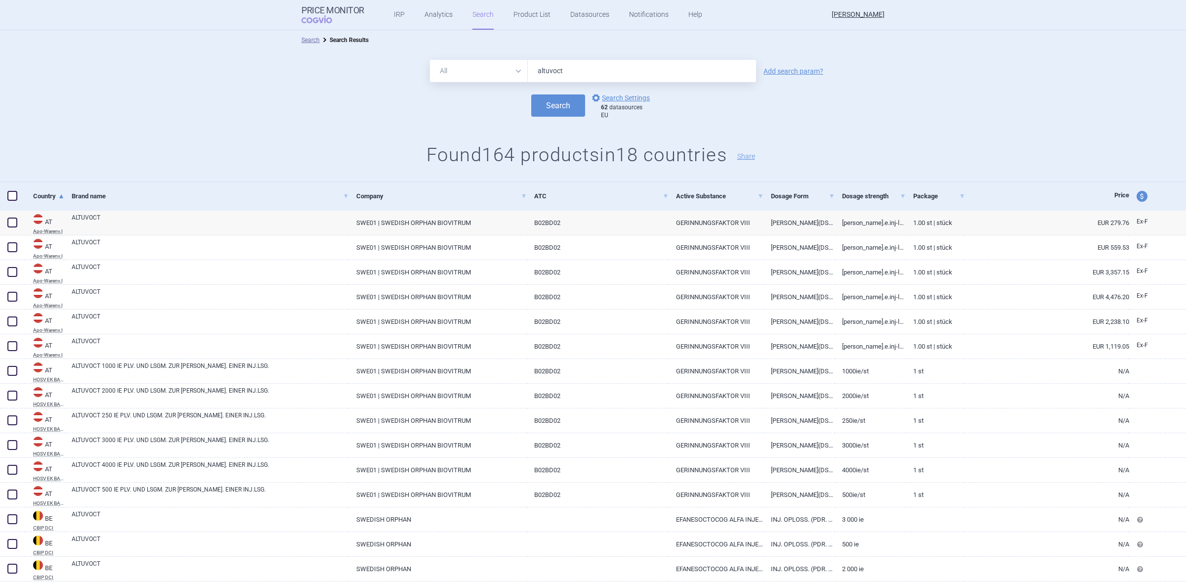
scroll to position [247, 0]
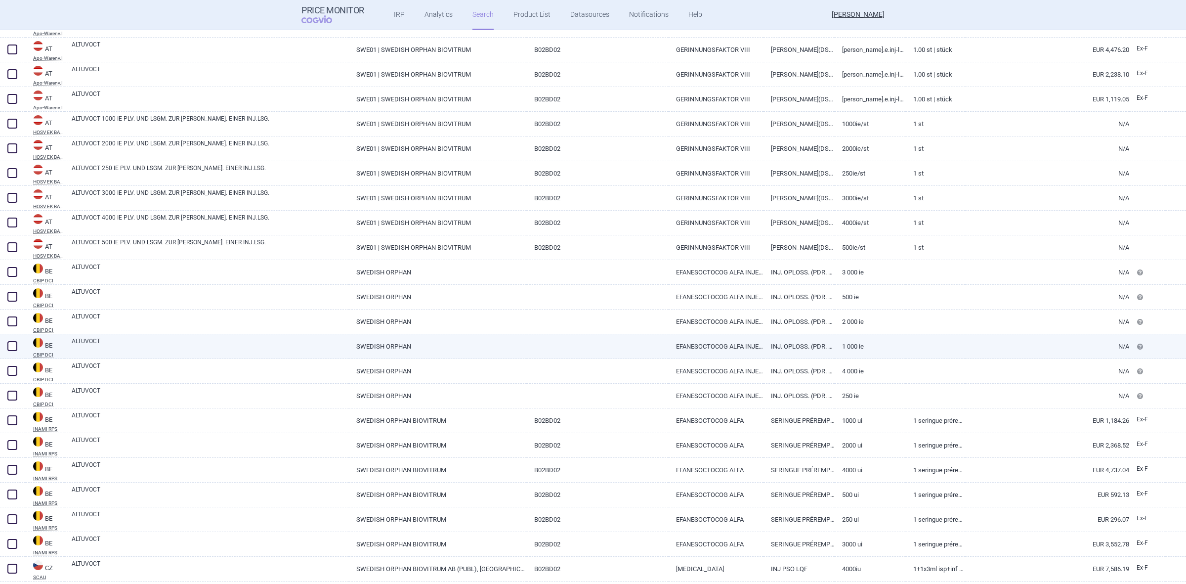
click at [220, 352] on link "ALTUVOCT" at bounding box center [210, 346] width 277 height 18
select select "EUR"
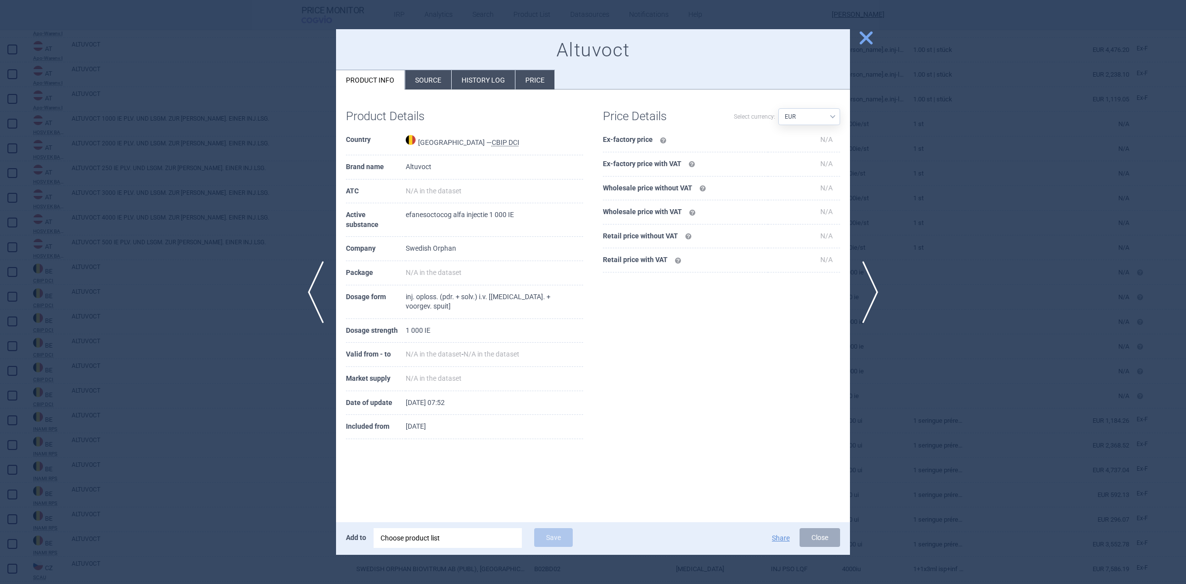
click at [433, 77] on li "Source" at bounding box center [428, 79] width 46 height 19
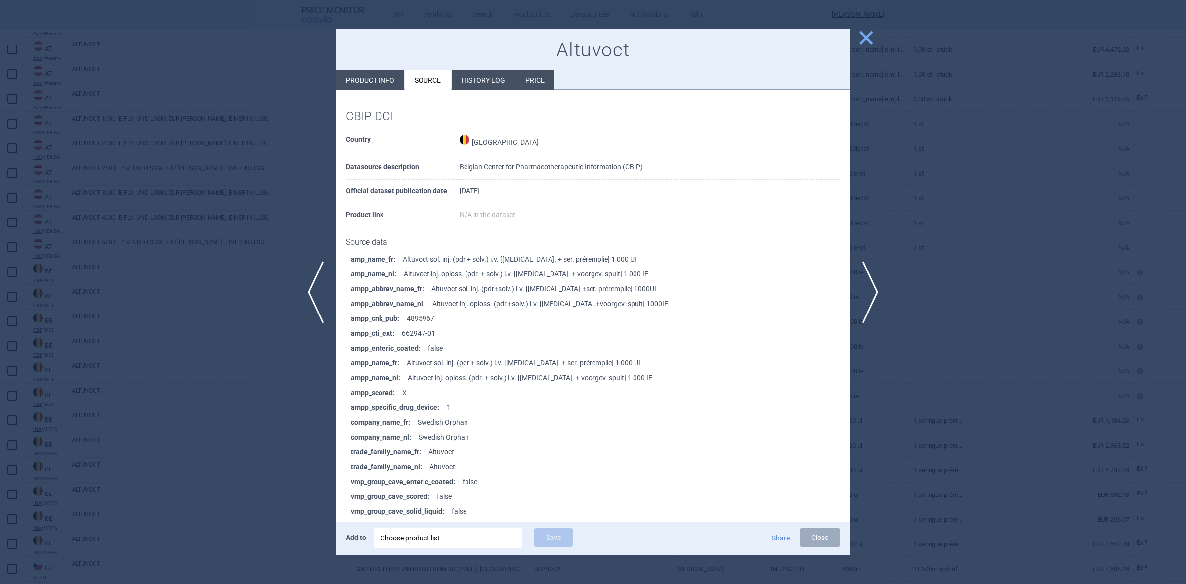
click at [860, 35] on span "close" at bounding box center [865, 37] width 17 height 17
